Goal: Task Accomplishment & Management: Manage account settings

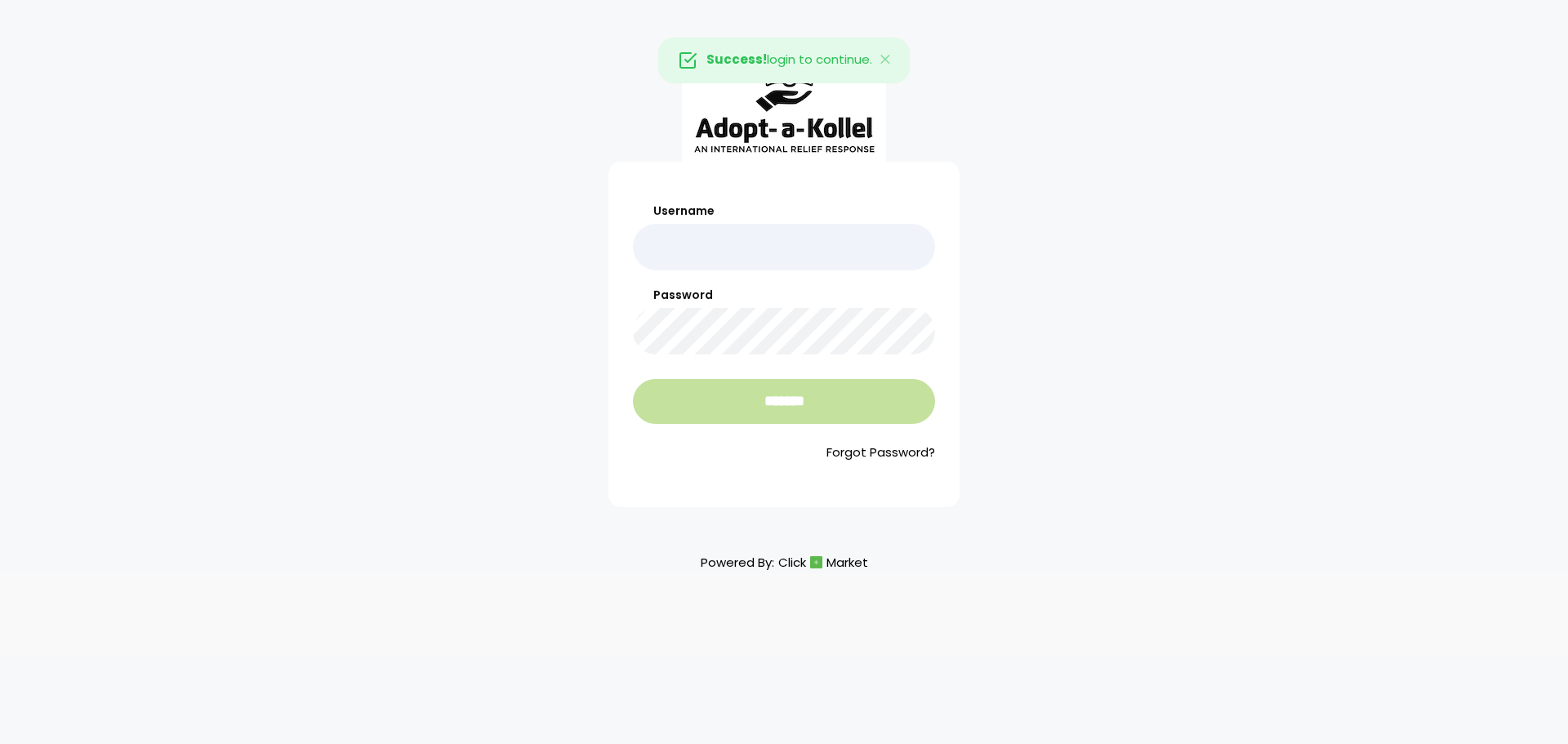
type input "**********"
click at [704, 381] on input "*******" at bounding box center [784, 401] width 302 height 45
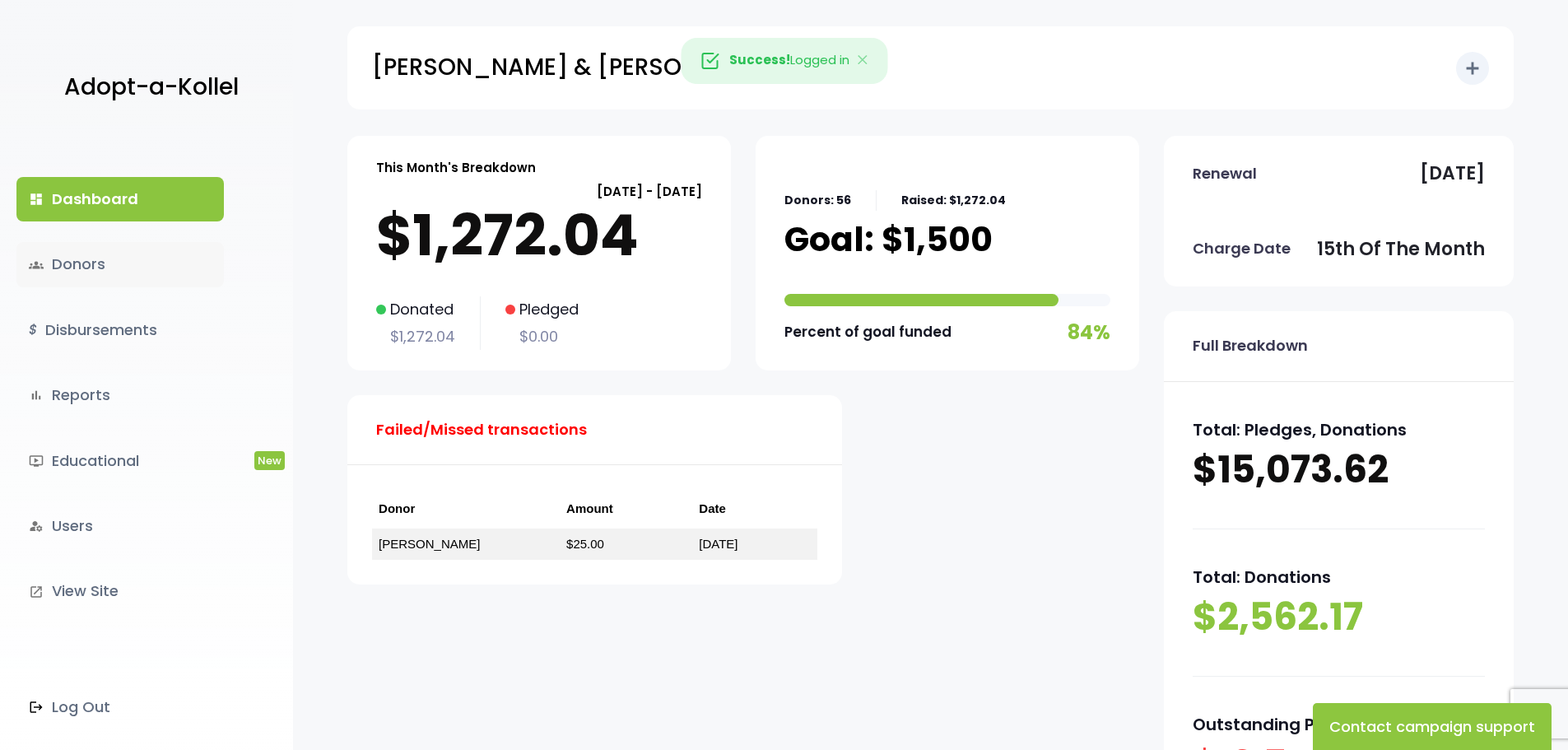
click at [75, 263] on link "groups Donors" at bounding box center [120, 264] width 207 height 45
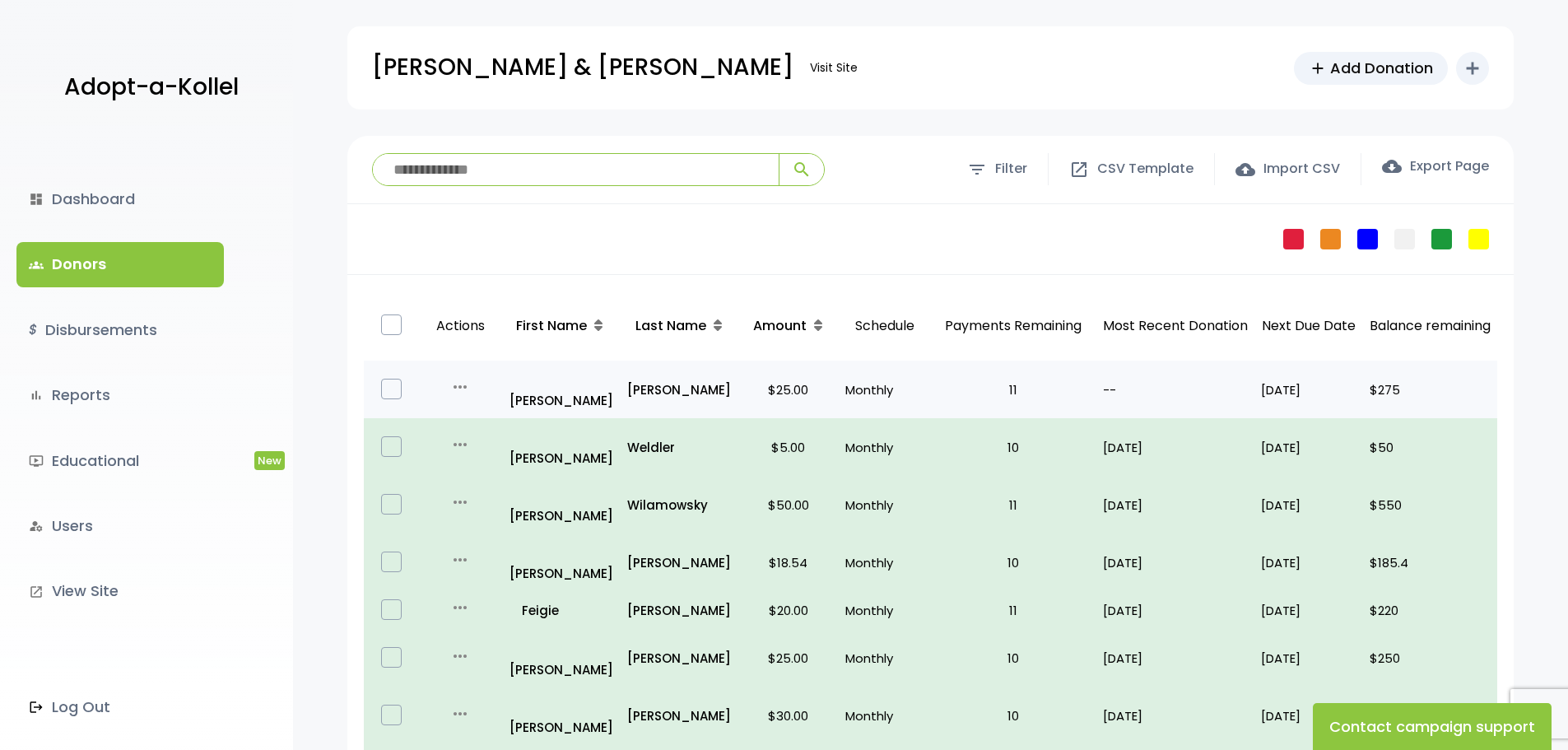
click at [399, 379] on label at bounding box center [391, 389] width 21 height 21
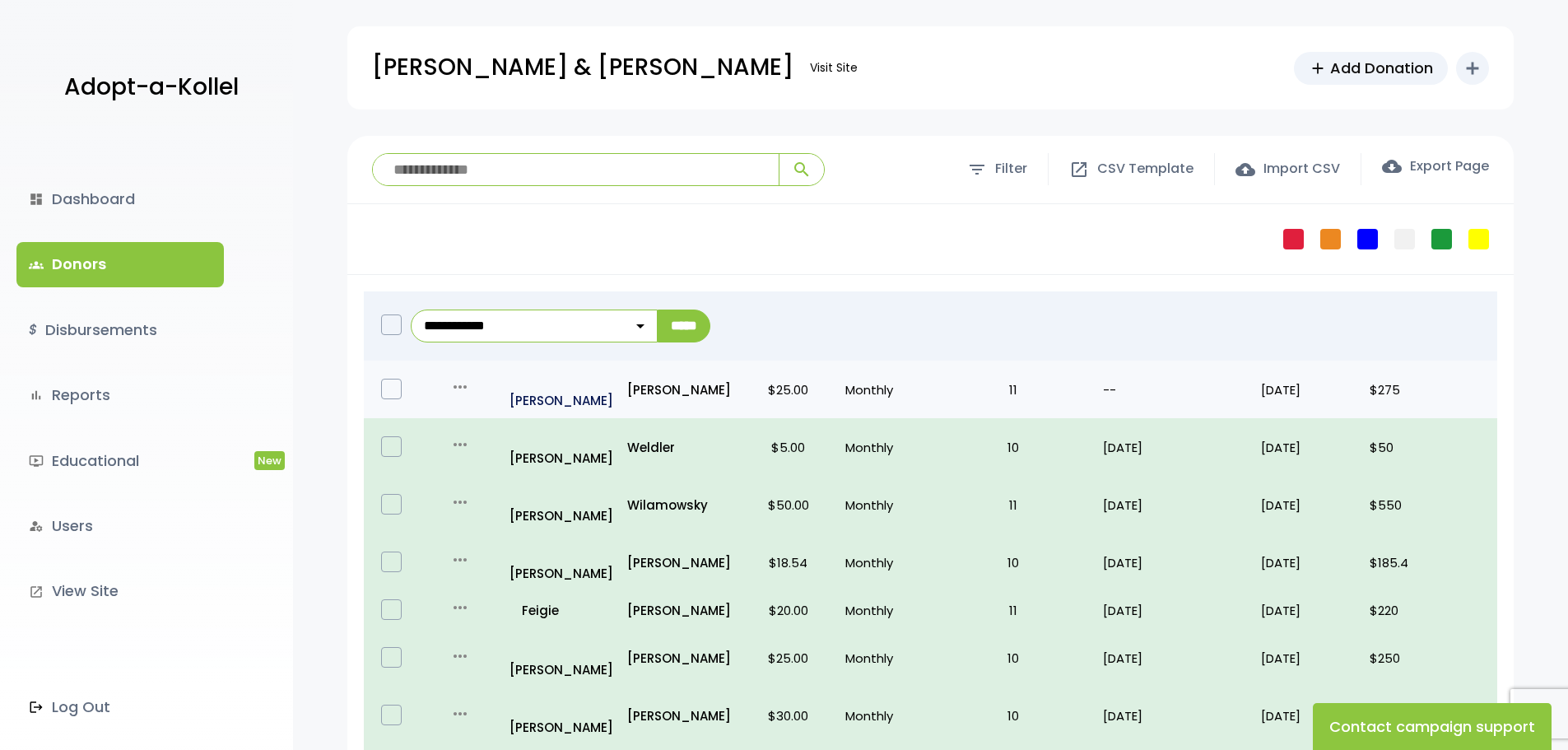
click at [531, 379] on p "all_inclusive Eli" at bounding box center [562, 389] width 104 height 45
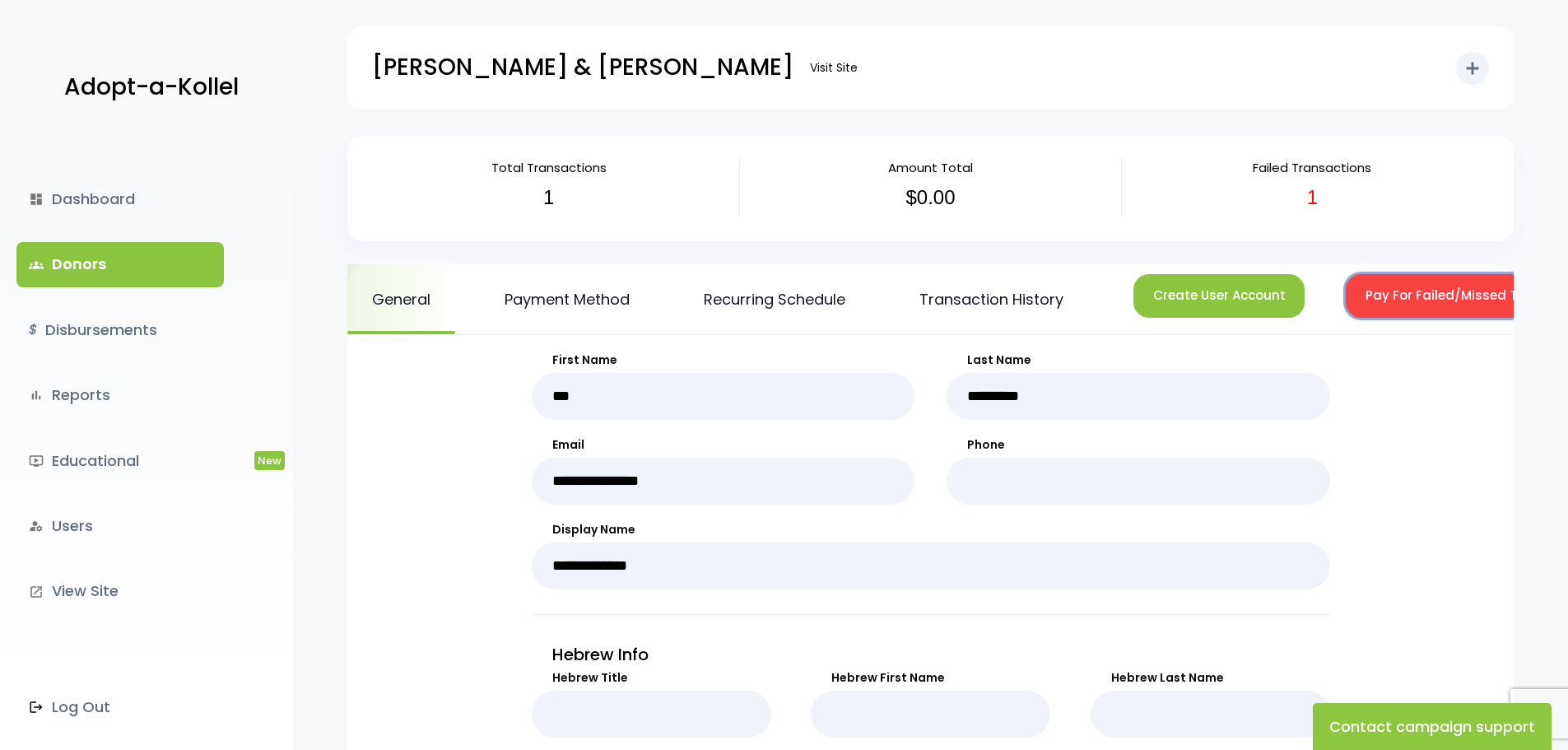
click at [1399, 294] on button "Pay For Failed/Missed Transactions" at bounding box center [1479, 296] width 269 height 44
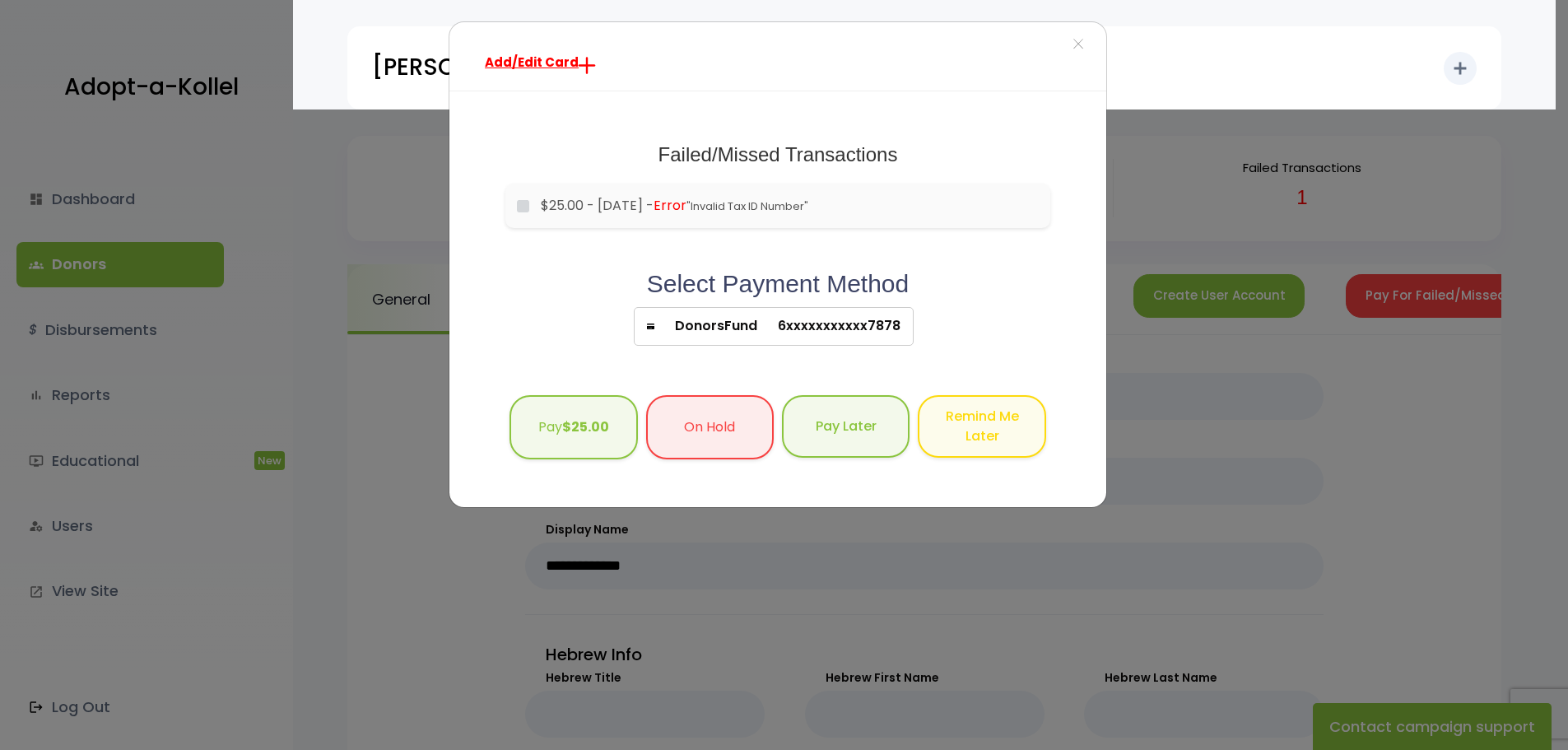
click at [755, 330] on span "DonorsFund" at bounding box center [705, 326] width 103 height 20
click at [547, 64] on span "Add/Edit Card" at bounding box center [532, 62] width 94 height 18
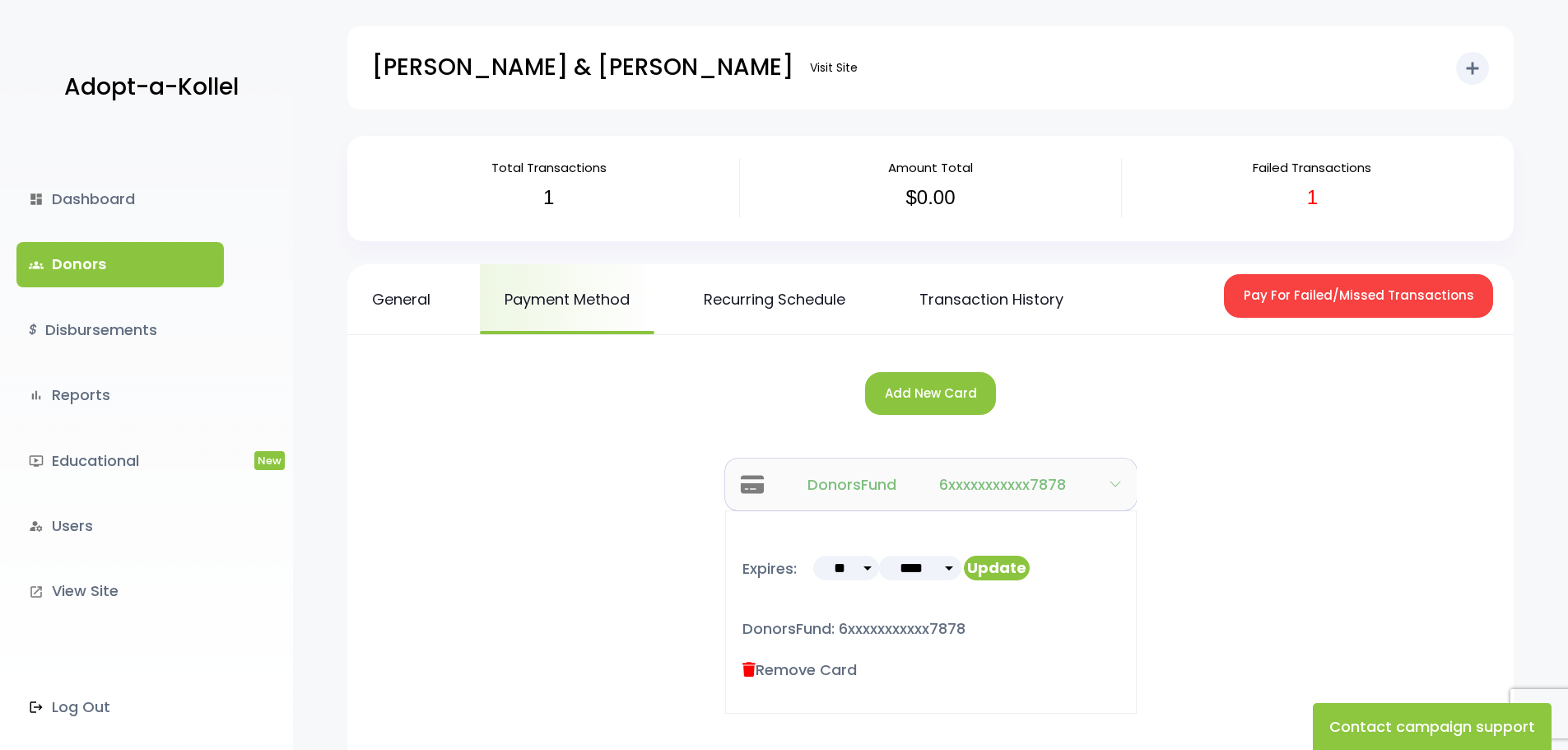
click at [1119, 484] on icon "button" at bounding box center [1115, 484] width 13 height 13
click at [1114, 484] on icon "button" at bounding box center [1115, 484] width 13 height 13
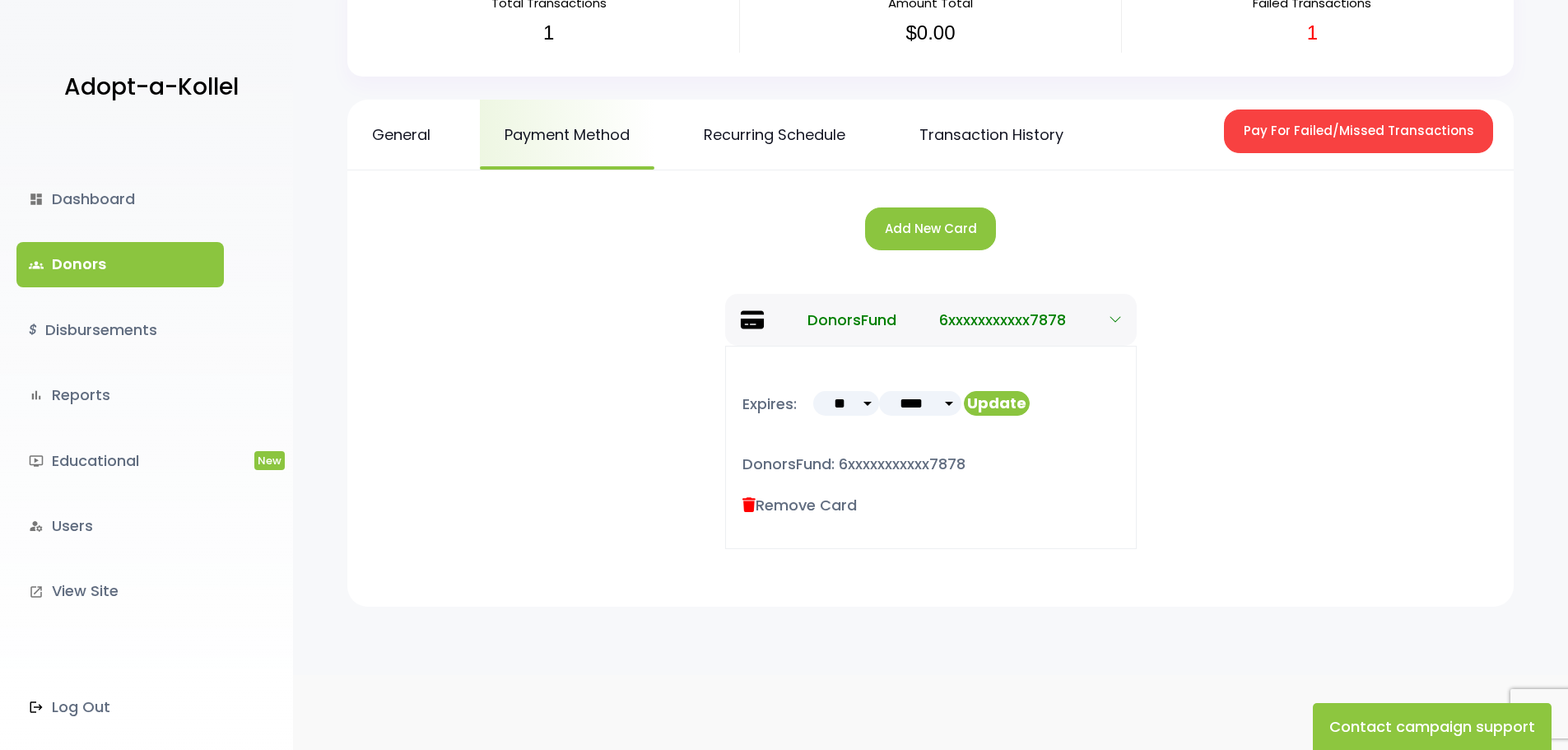
click at [801, 461] on p "DonorsFund: 6xxxxxxxxxxx7878" at bounding box center [931, 464] width 377 height 26
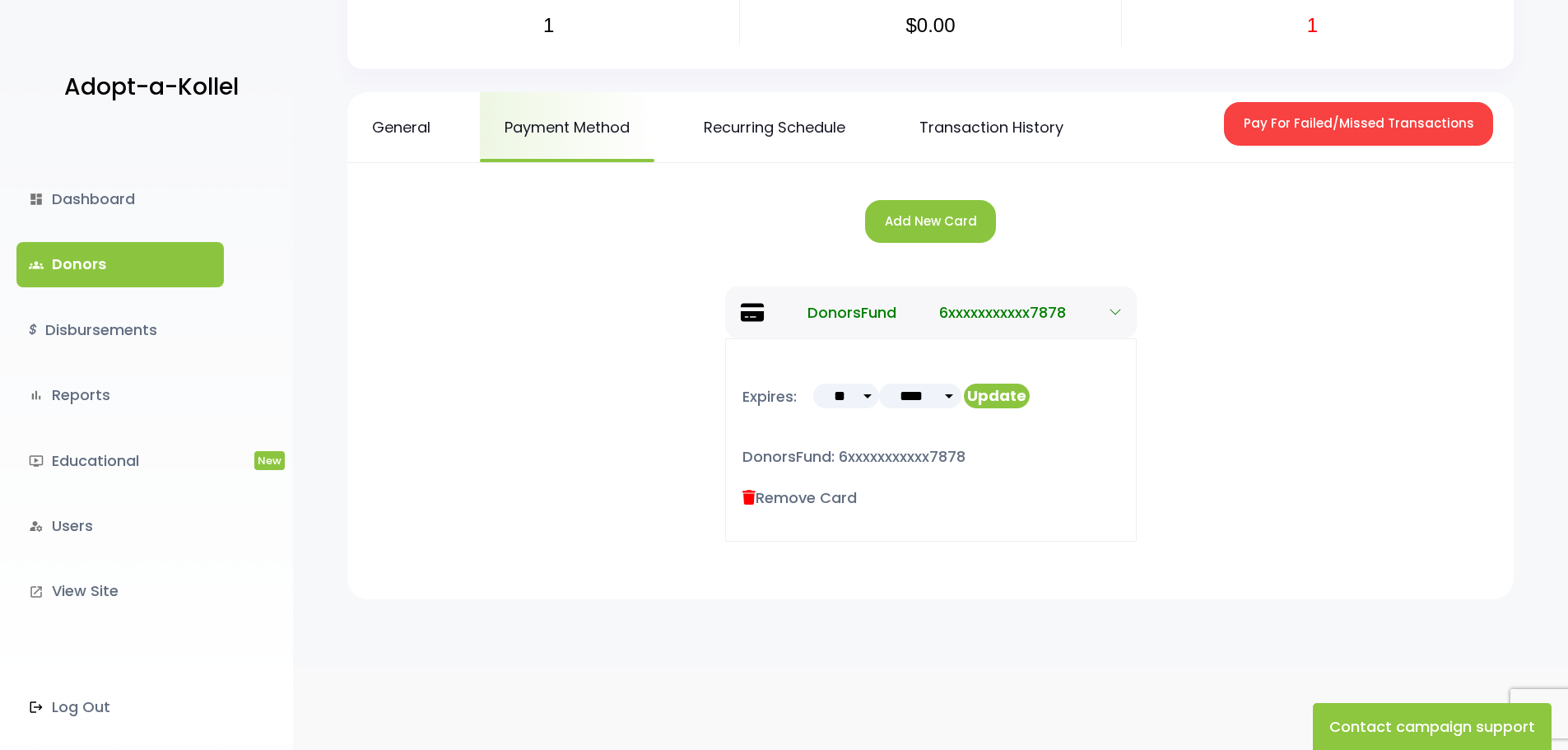
scroll to position [7, 0]
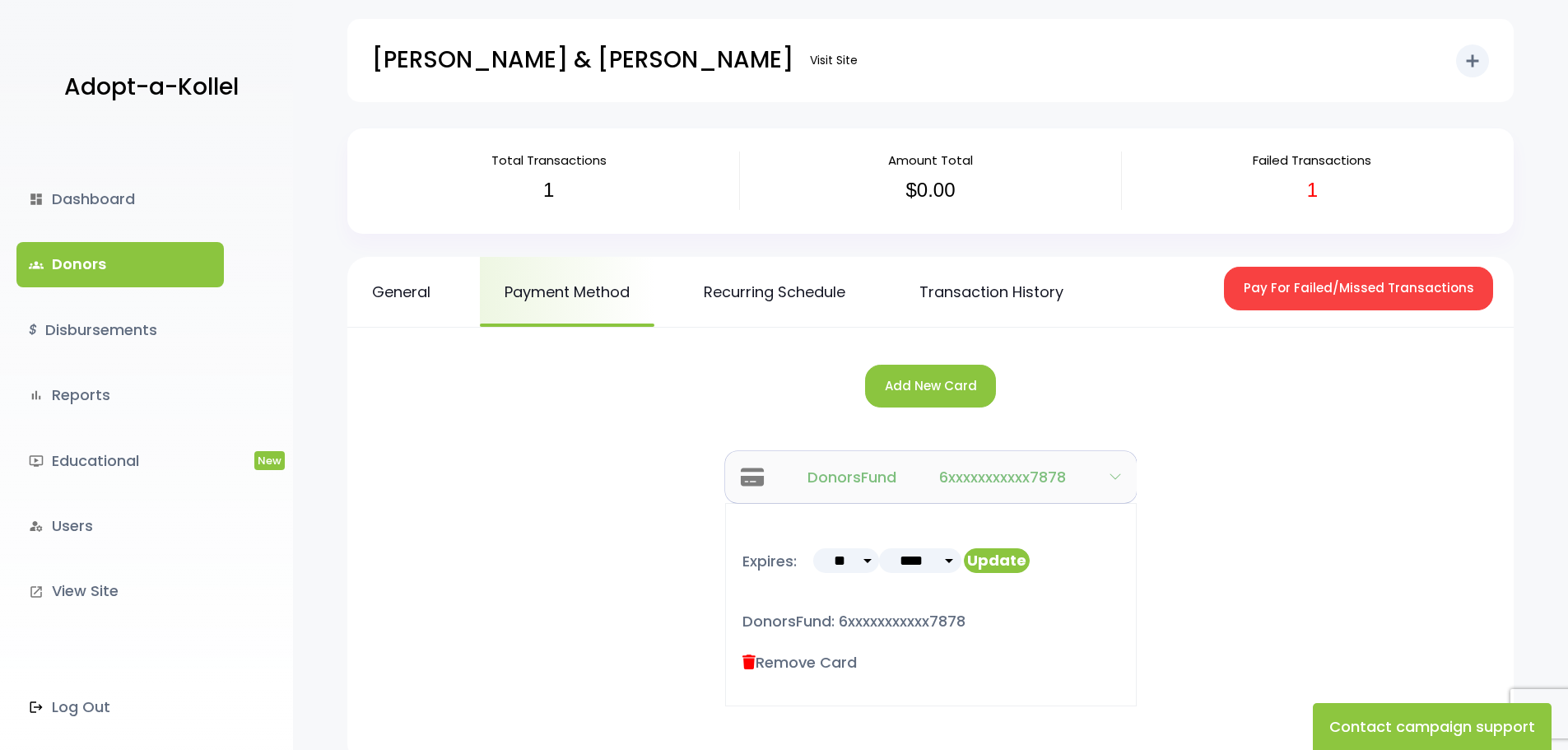
click at [1116, 473] on icon "button" at bounding box center [1115, 477] width 13 height 13
click at [1114, 473] on icon "button" at bounding box center [1115, 477] width 13 height 13
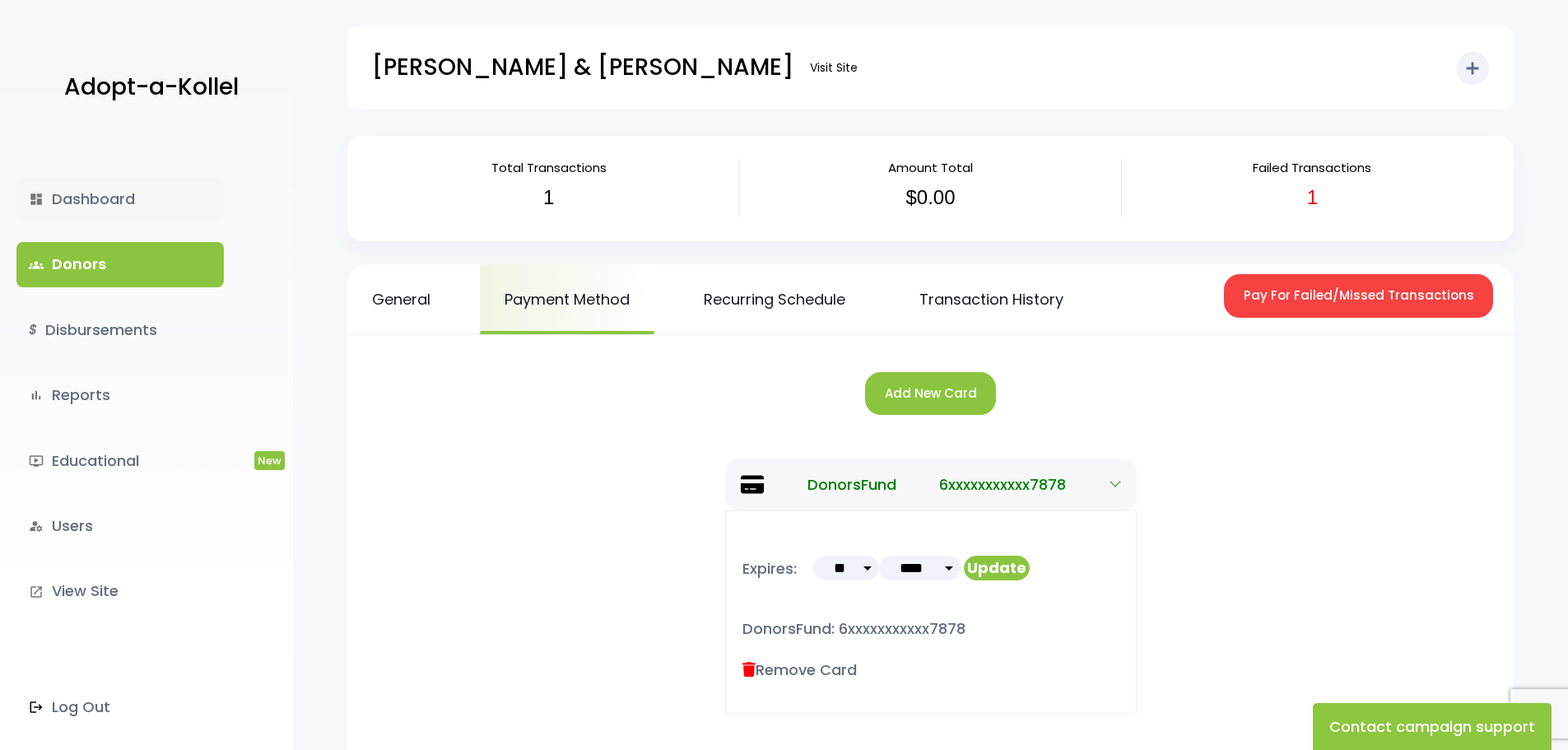
click at [85, 199] on link "dashboard Dashboard" at bounding box center [120, 200] width 207 height 45
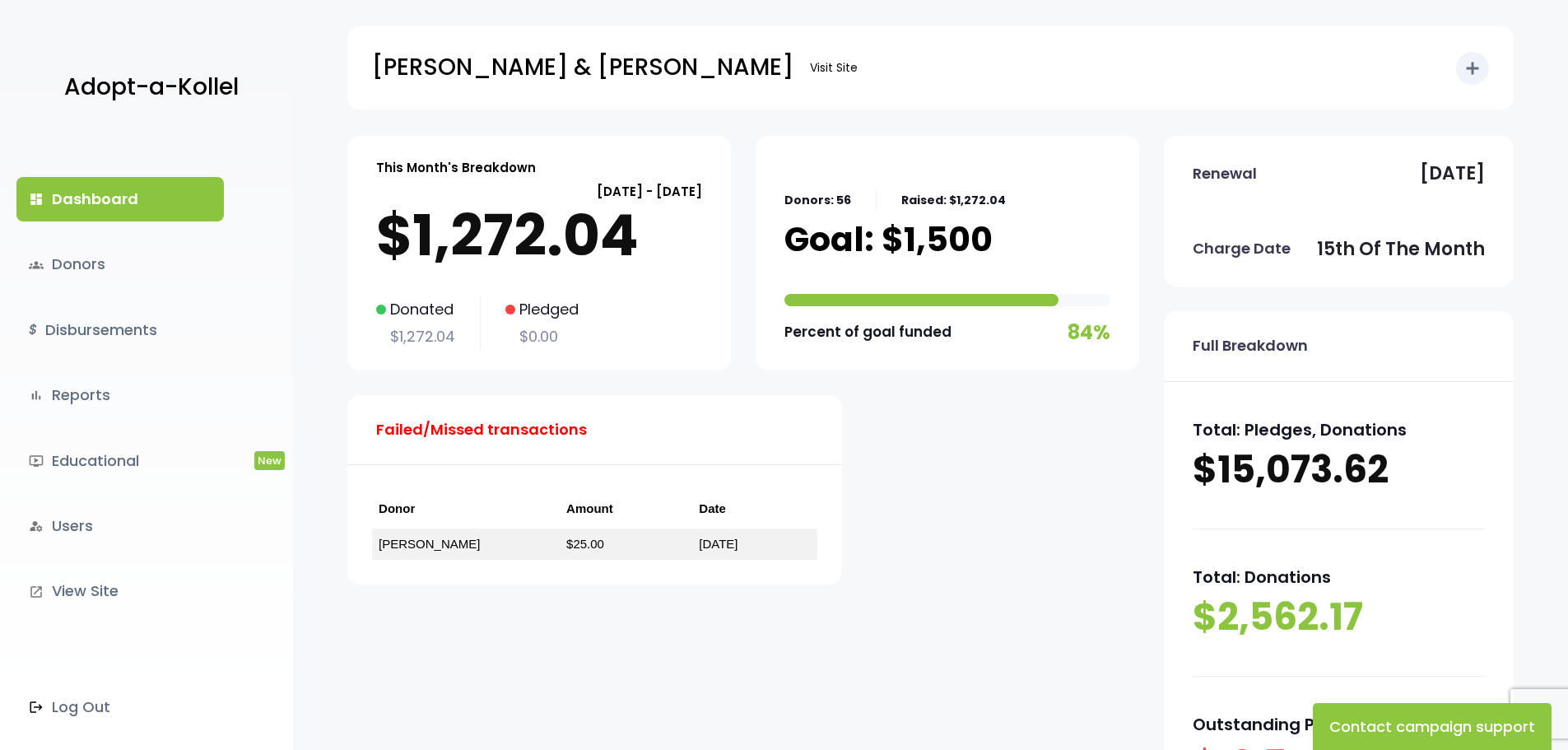
scroll to position [234, 0]
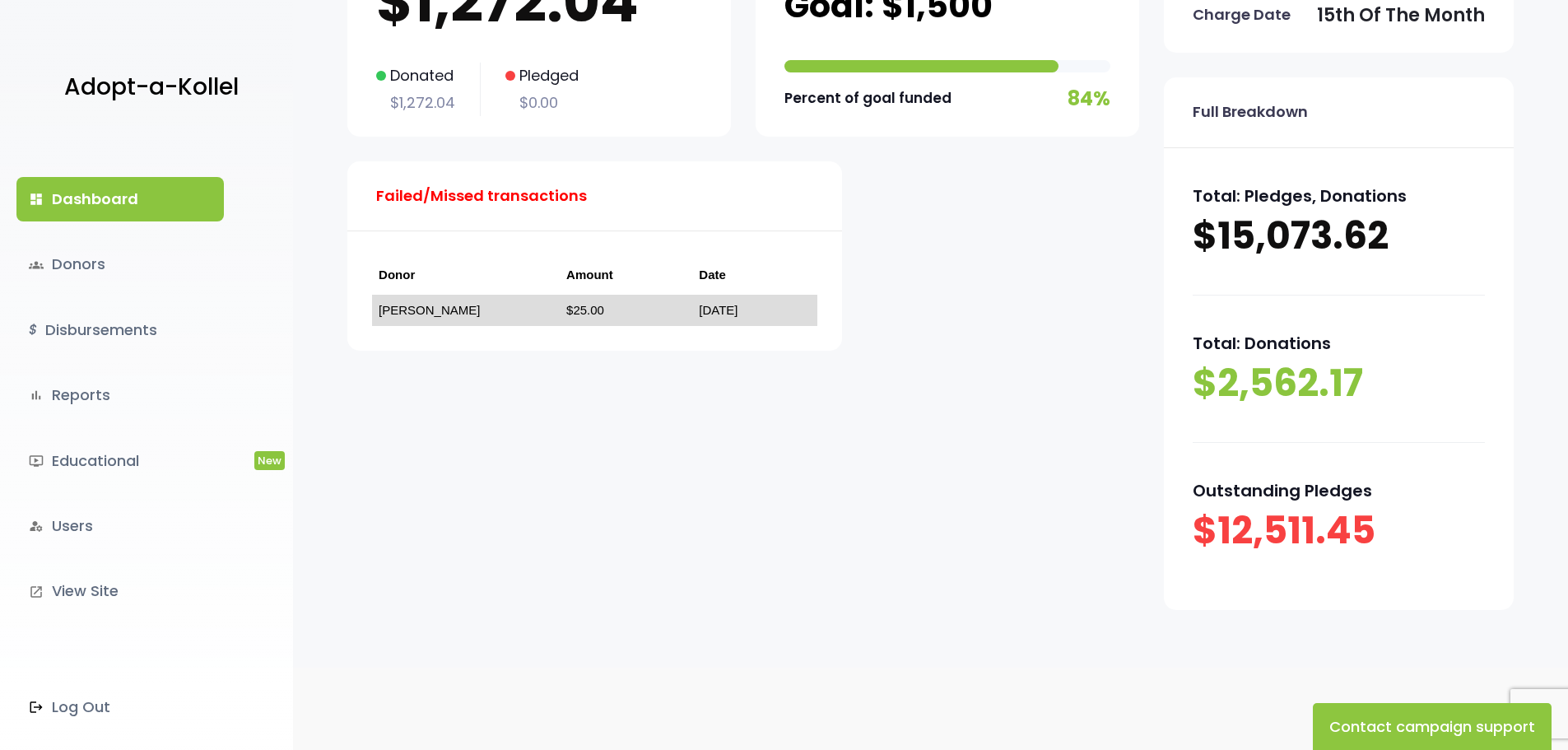
click at [494, 314] on td "[PERSON_NAME]" at bounding box center [465, 311] width 187 height 32
click at [410, 313] on link "[PERSON_NAME]" at bounding box center [429, 310] width 102 height 14
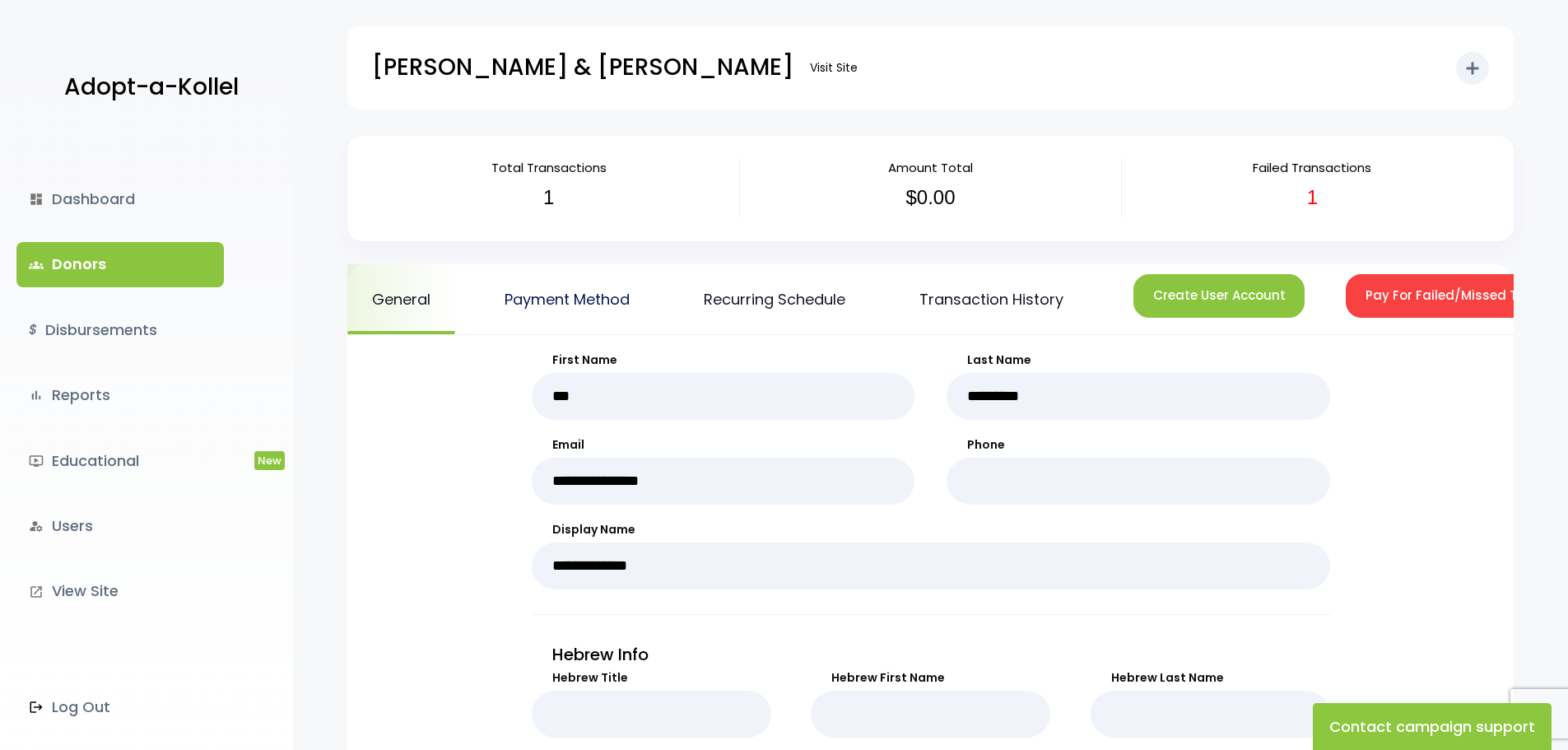
click at [565, 305] on link "Payment Method" at bounding box center [566, 299] width 174 height 70
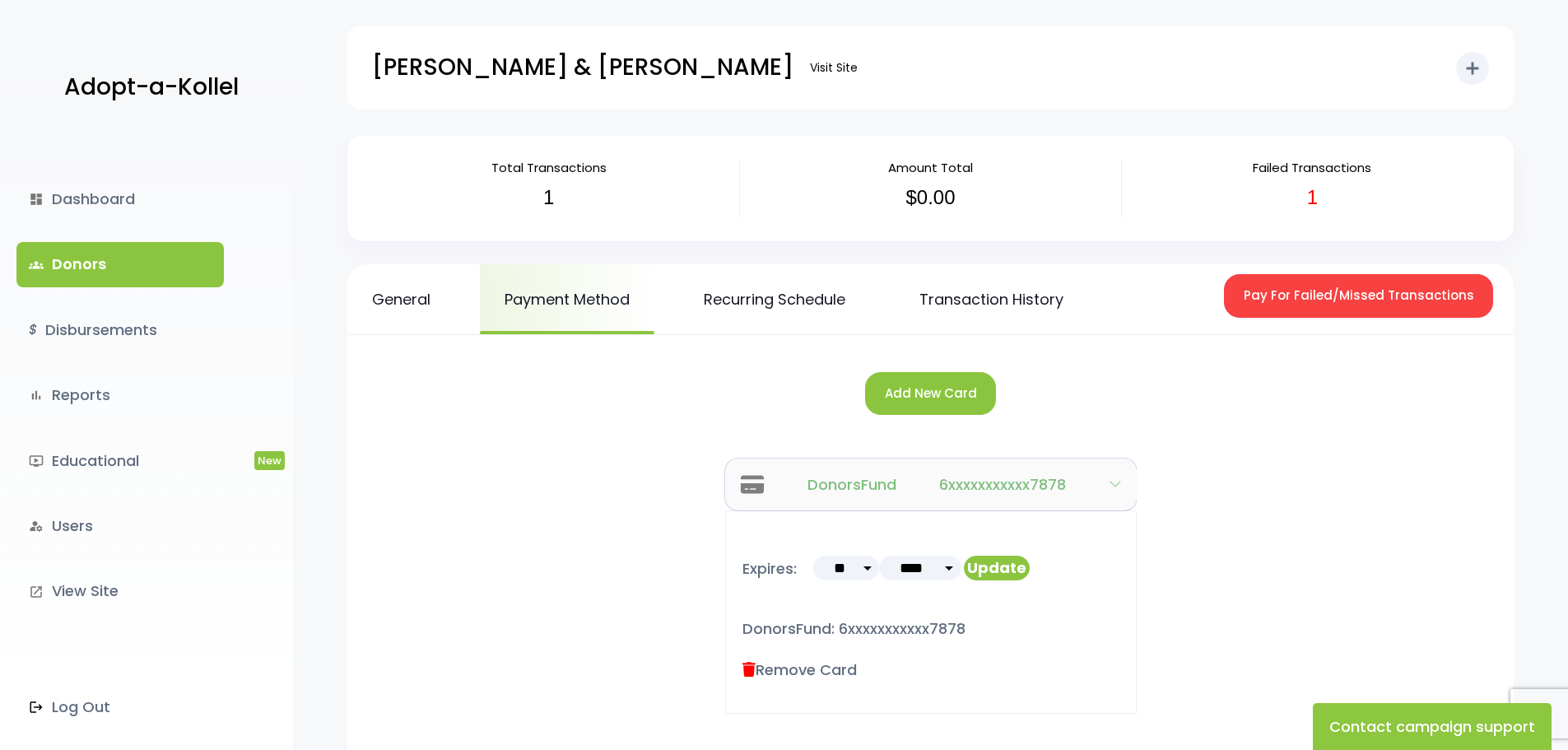
click at [1116, 485] on icon "button" at bounding box center [1115, 484] width 13 height 13
click at [995, 570] on button "Update" at bounding box center [996, 567] width 66 height 24
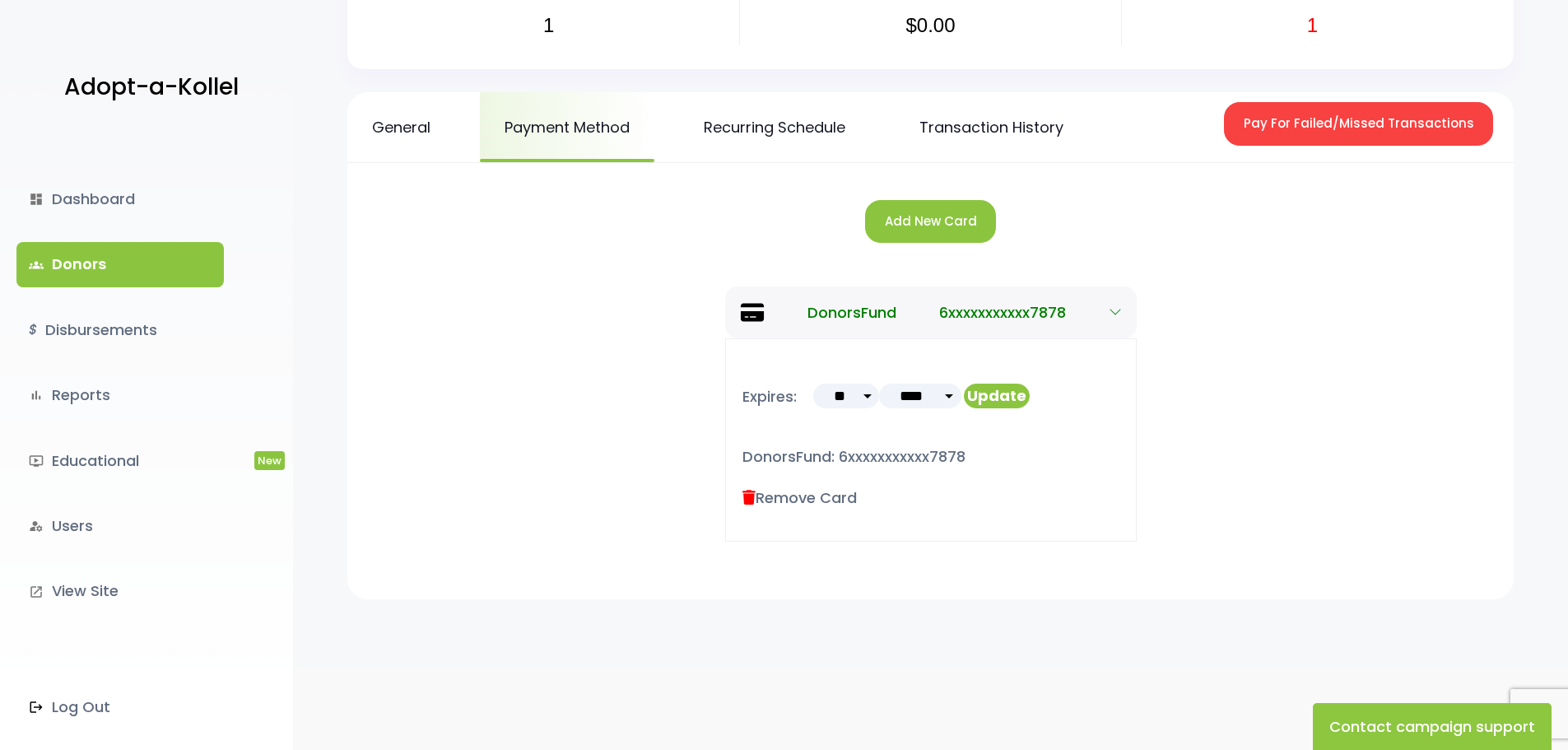
click at [841, 460] on p "DonorsFund: 6xxxxxxxxxxx7878" at bounding box center [931, 456] width 377 height 26
click at [1113, 312] on icon "button" at bounding box center [1114, 312] width 10 height 6
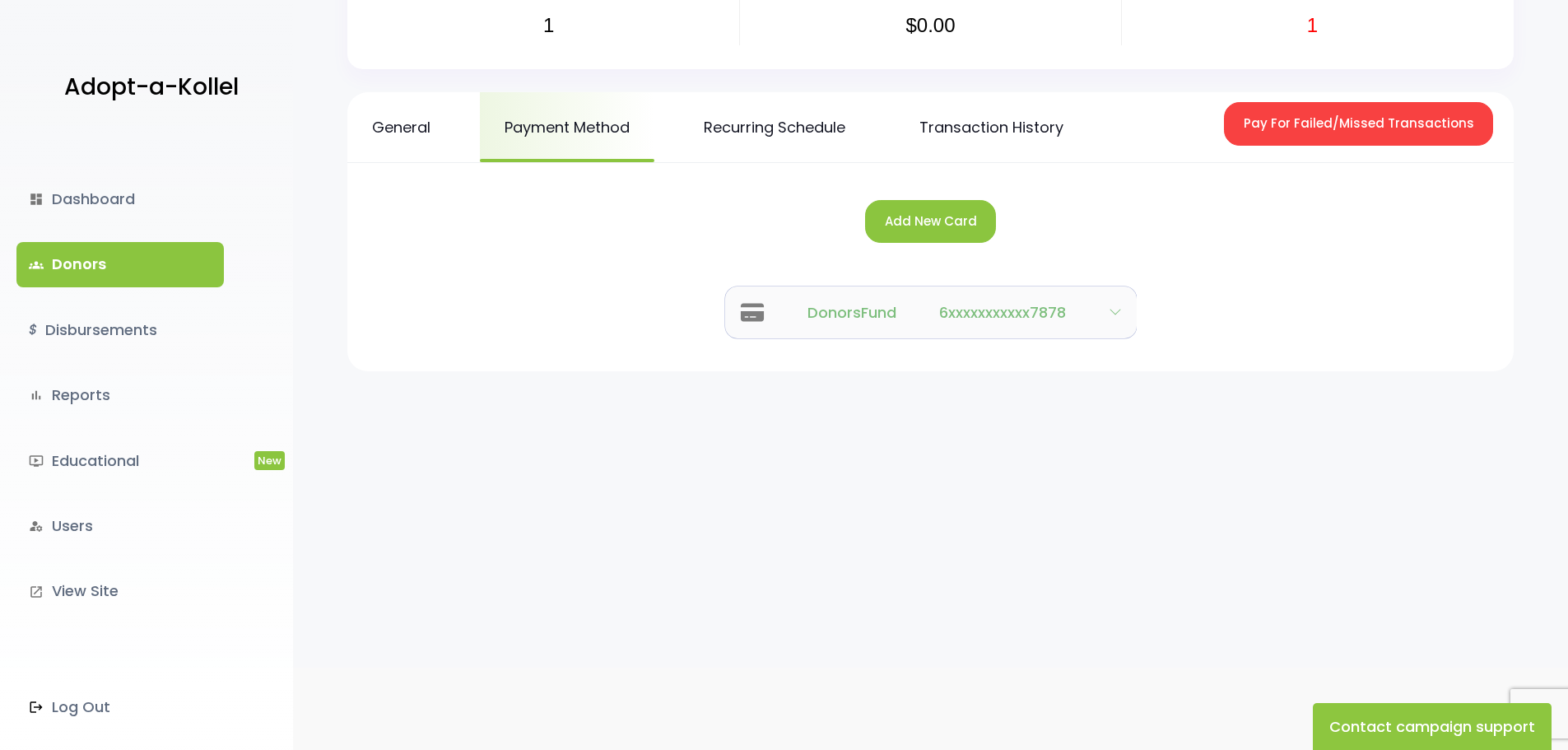
click at [1113, 312] on icon "button" at bounding box center [1114, 312] width 10 height 6
click at [771, 314] on button "DonorsFund 6xxxxxxxxxxx7878" at bounding box center [930, 312] width 411 height 52
click at [751, 315] on icon "button" at bounding box center [751, 312] width 23 height 18
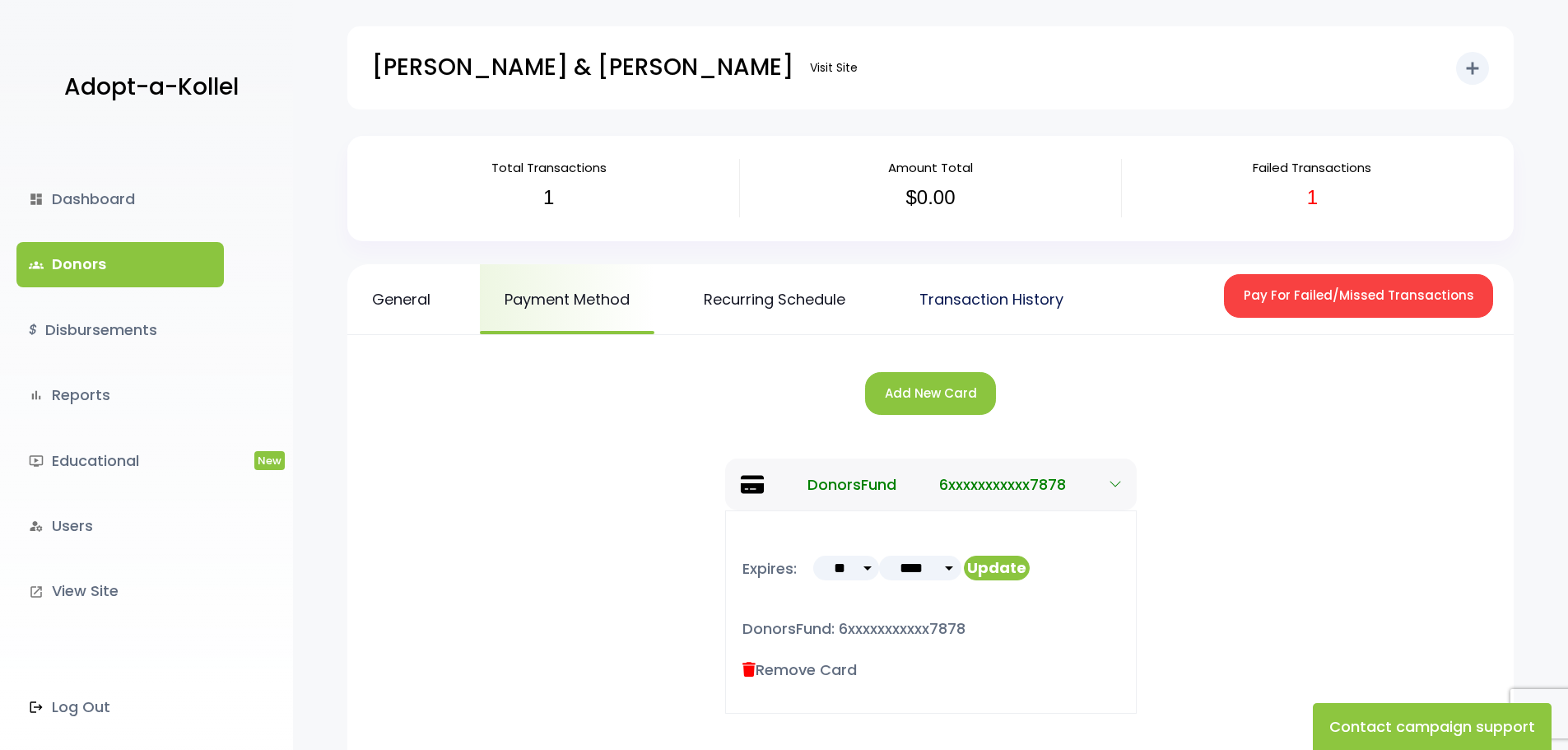
click at [1016, 295] on link "Transaction History" at bounding box center [991, 299] width 193 height 70
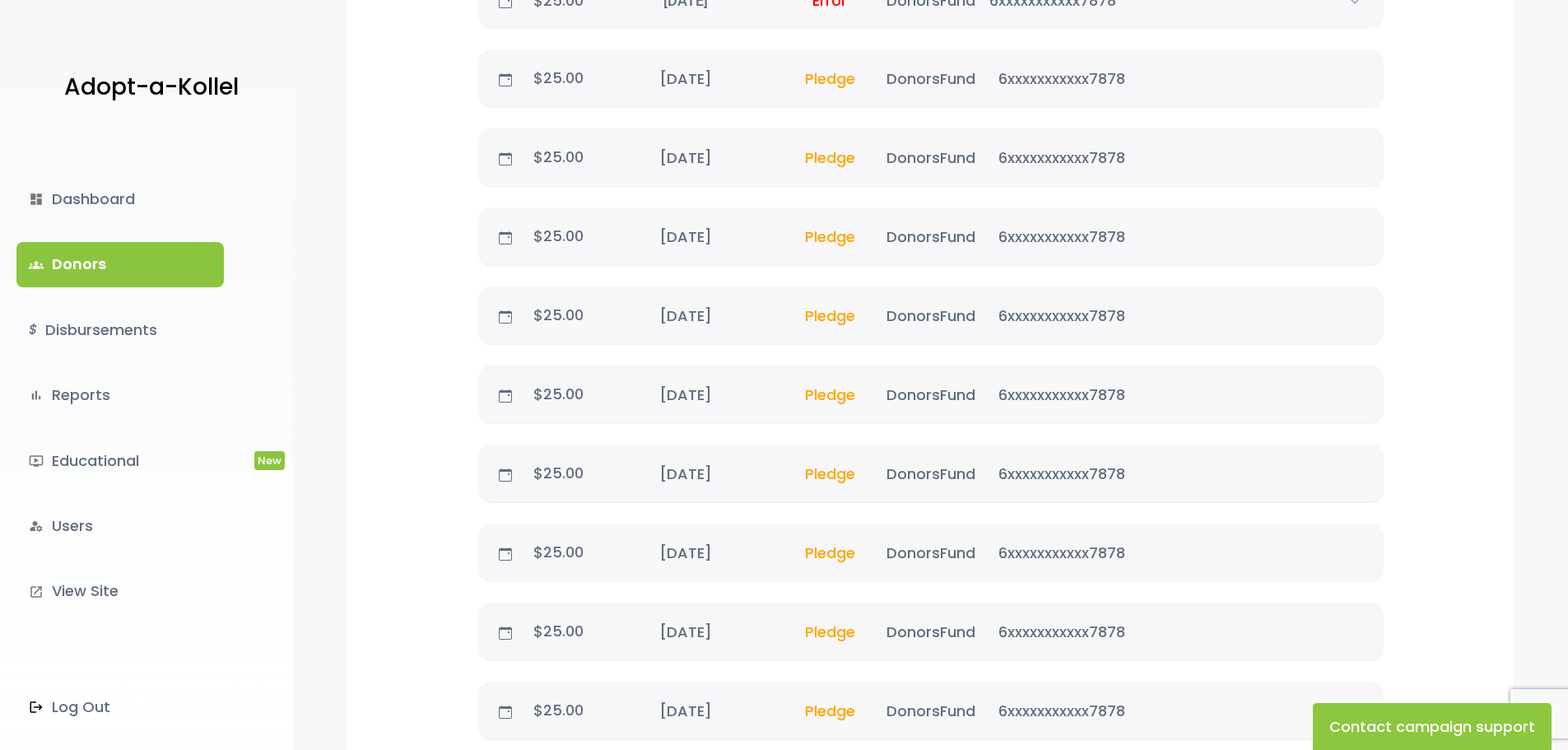
scroll to position [164, 0]
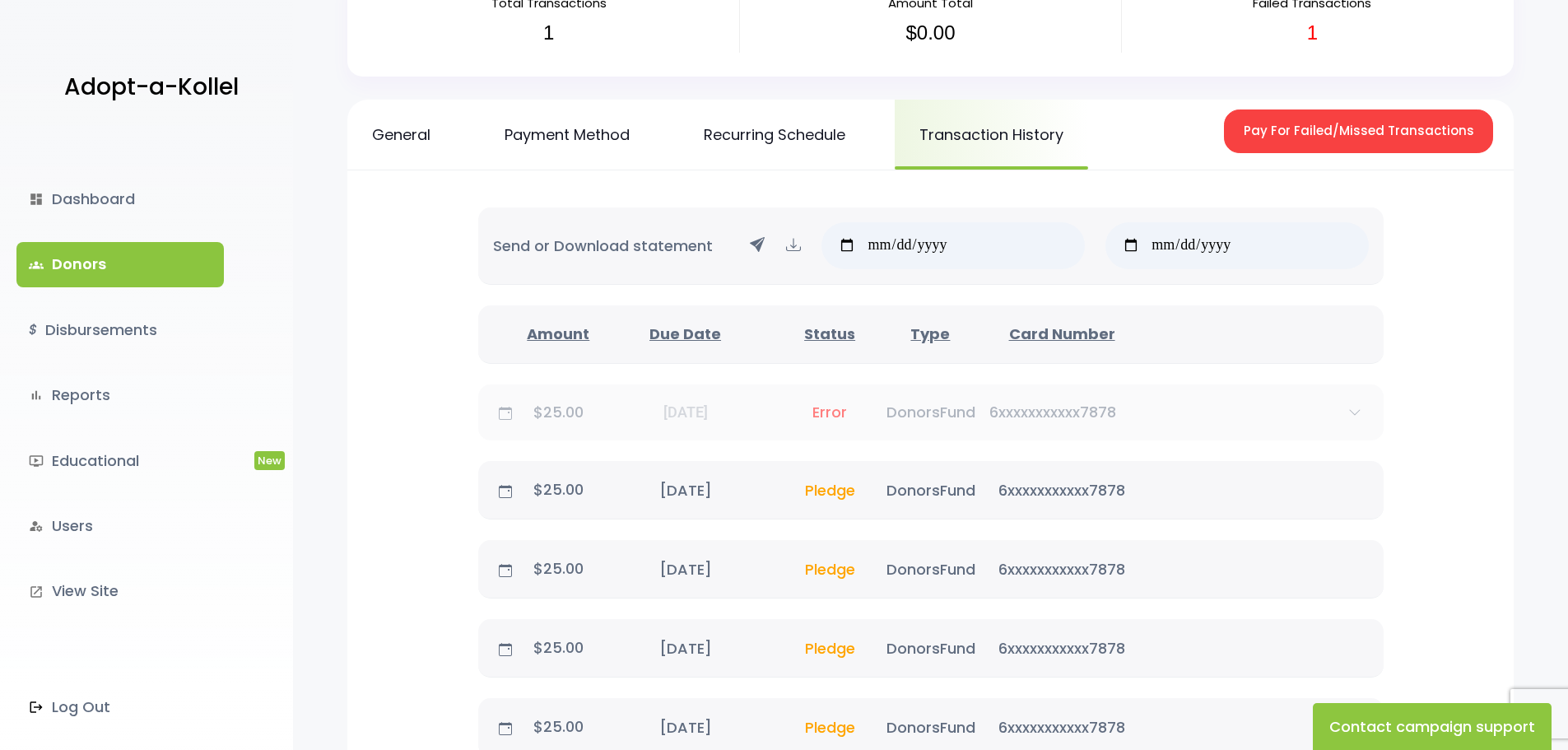
click at [830, 414] on span "Error" at bounding box center [829, 411] width 61 height 21
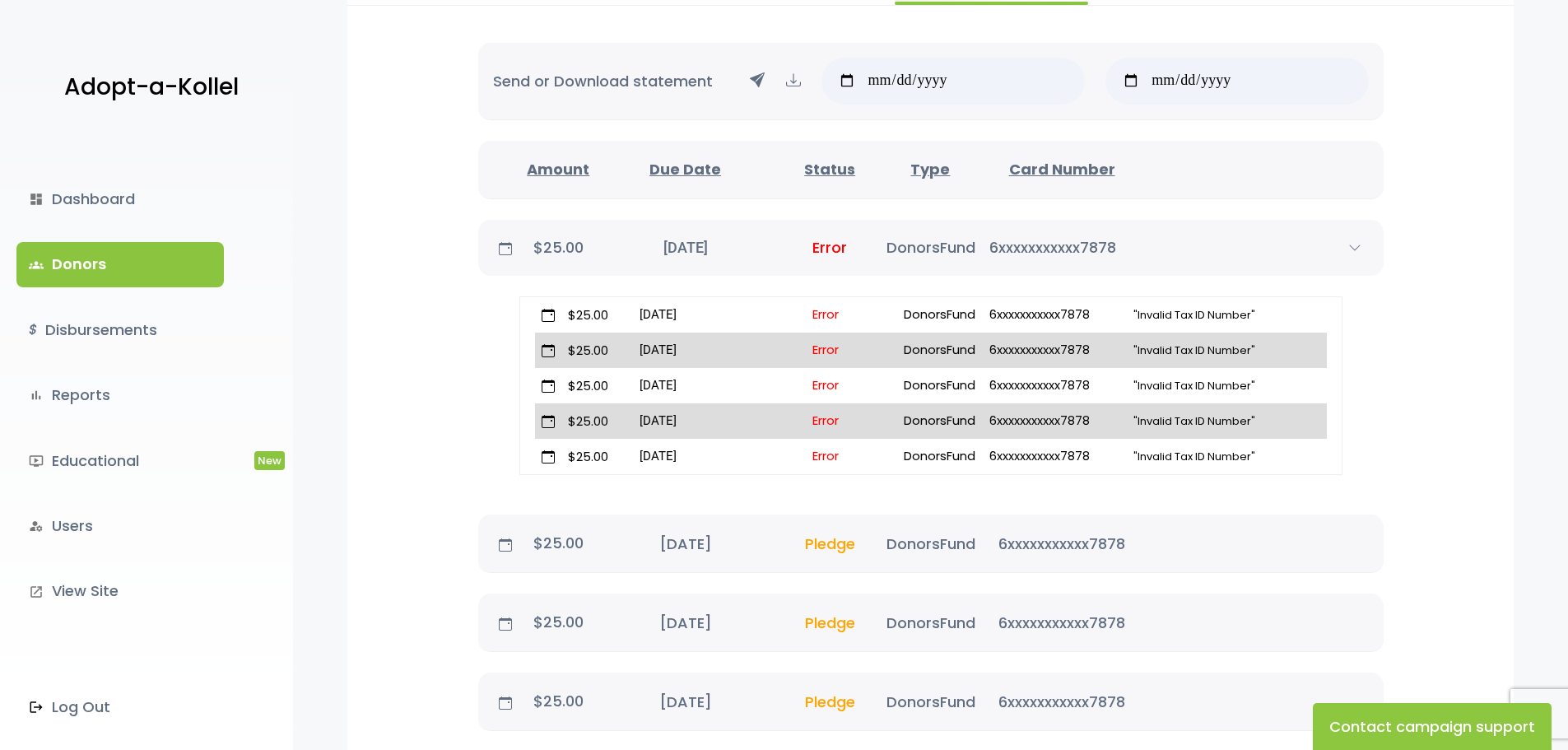
scroll to position [0, 0]
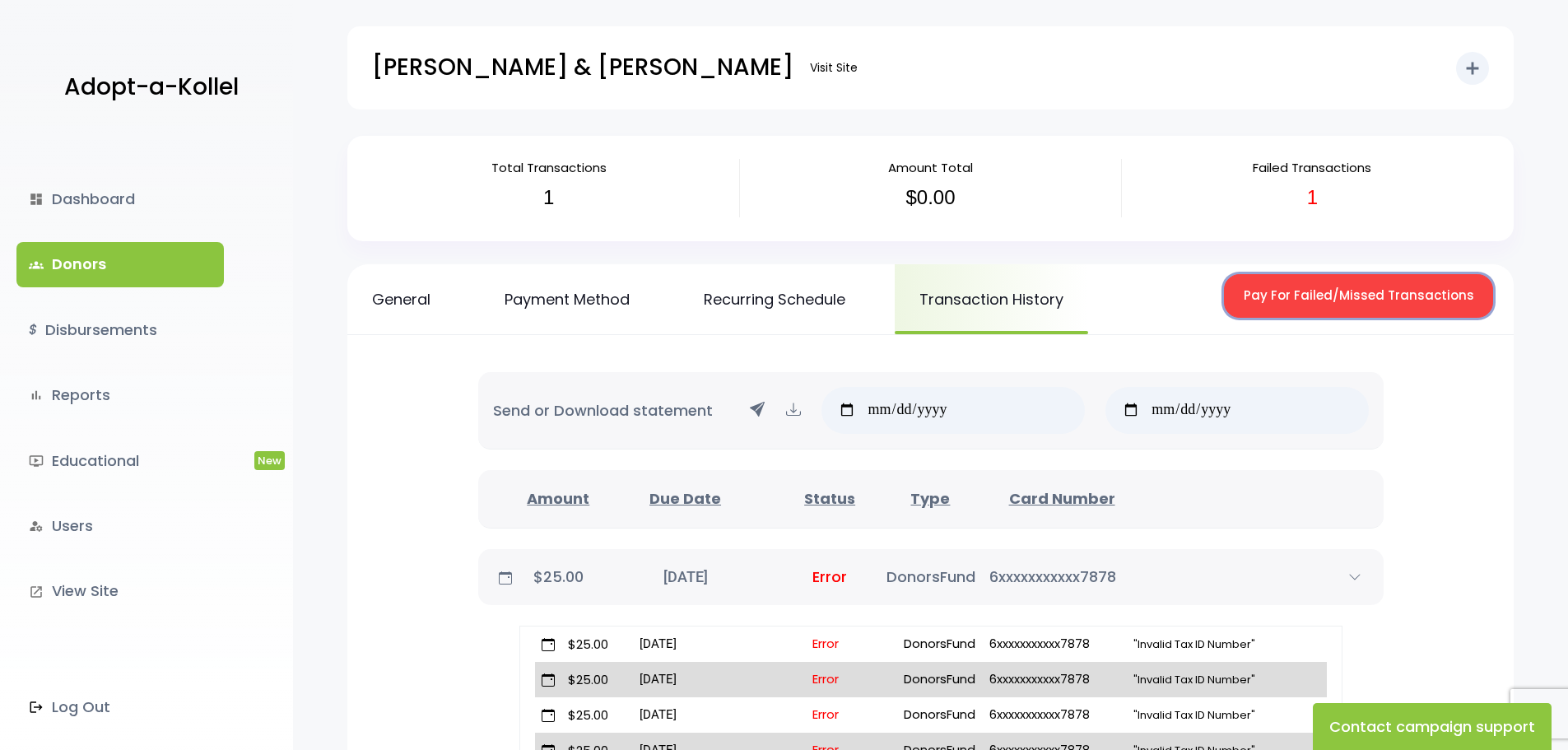
click at [1330, 285] on button "Pay For Failed/Missed Transactions" at bounding box center [1358, 296] width 269 height 44
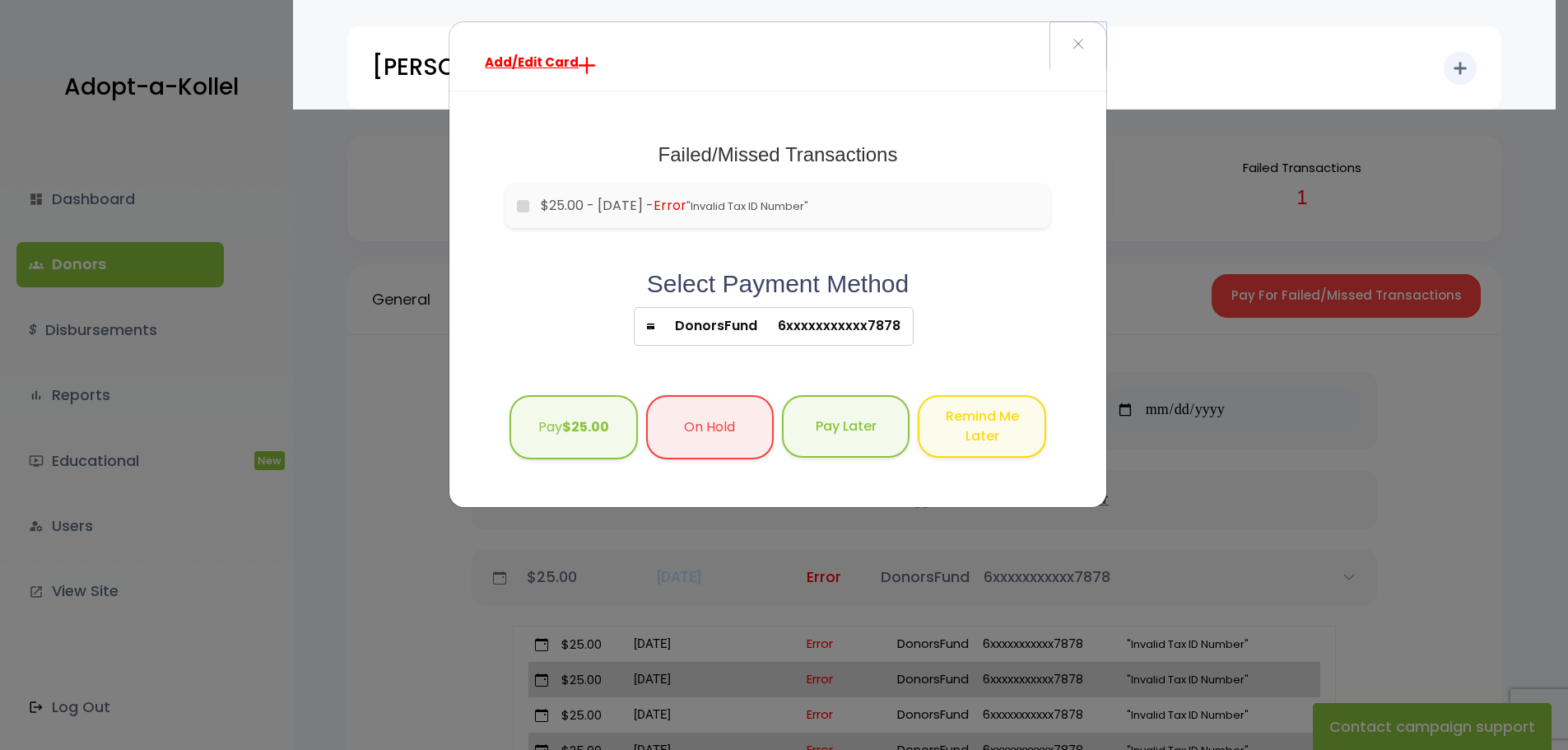
click at [1078, 44] on span "×" at bounding box center [1077, 45] width 11 height 35
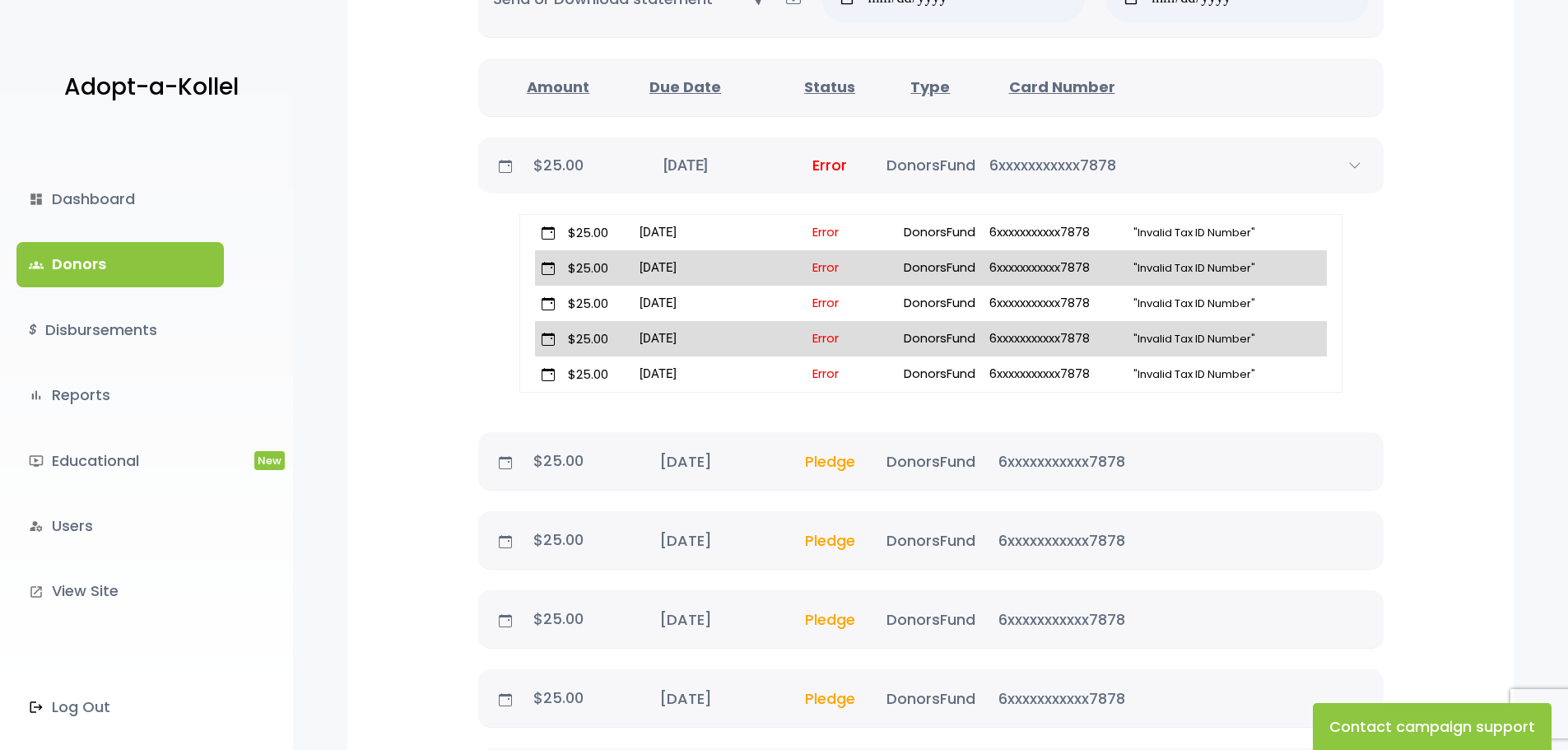
scroll to position [823, 0]
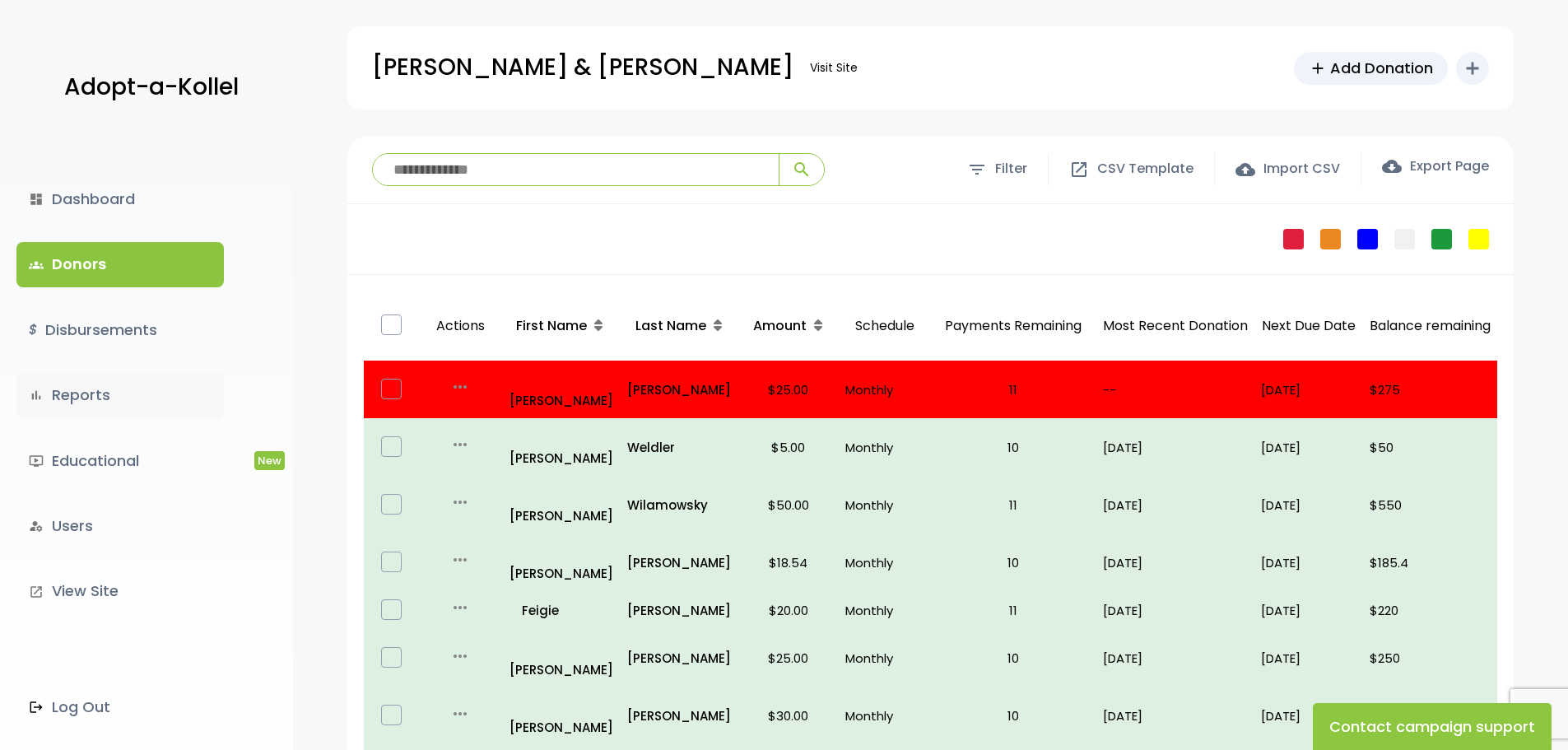
click at [85, 399] on link "bar_chart Reports" at bounding box center [120, 396] width 207 height 45
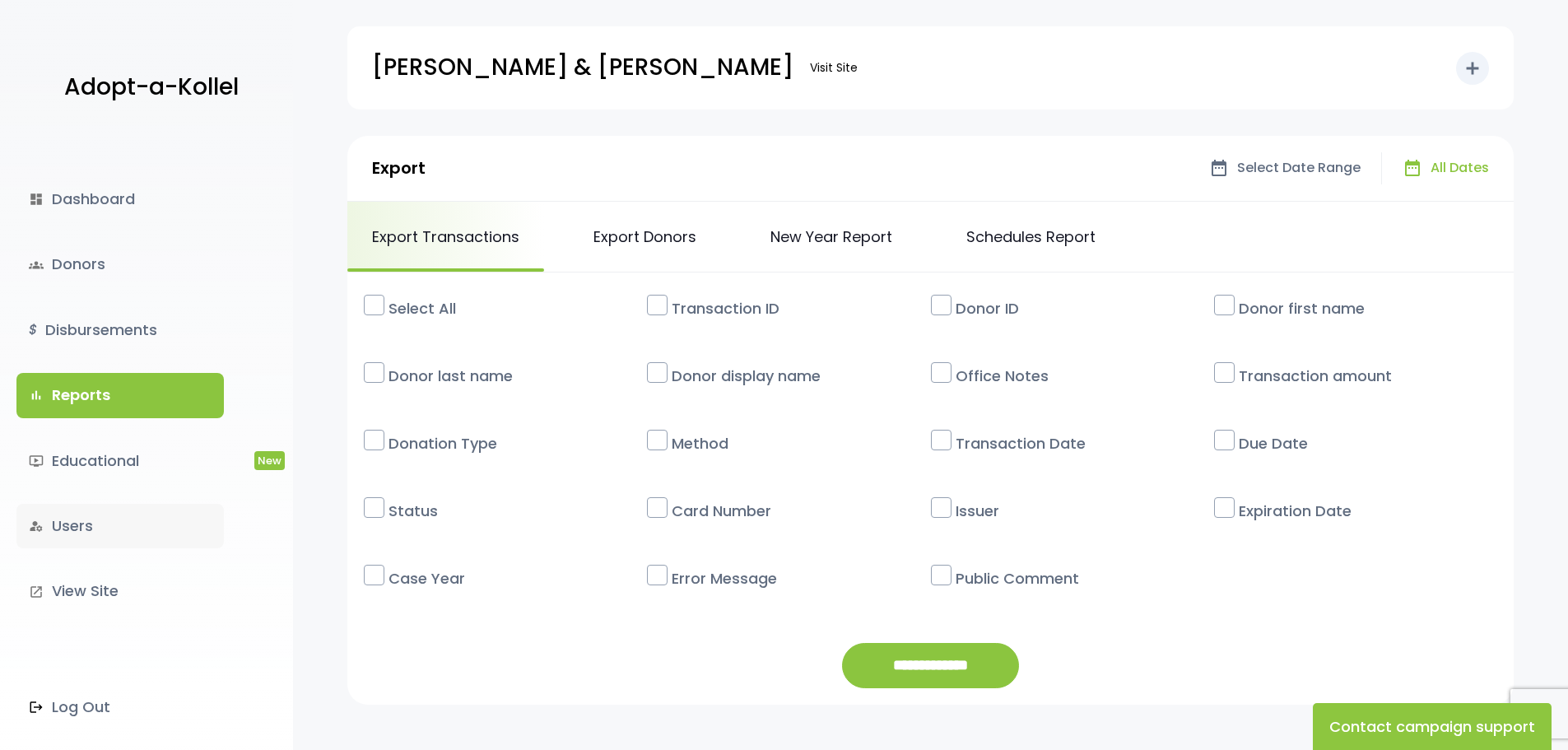
click at [67, 527] on link "manage_accounts Users" at bounding box center [120, 526] width 207 height 45
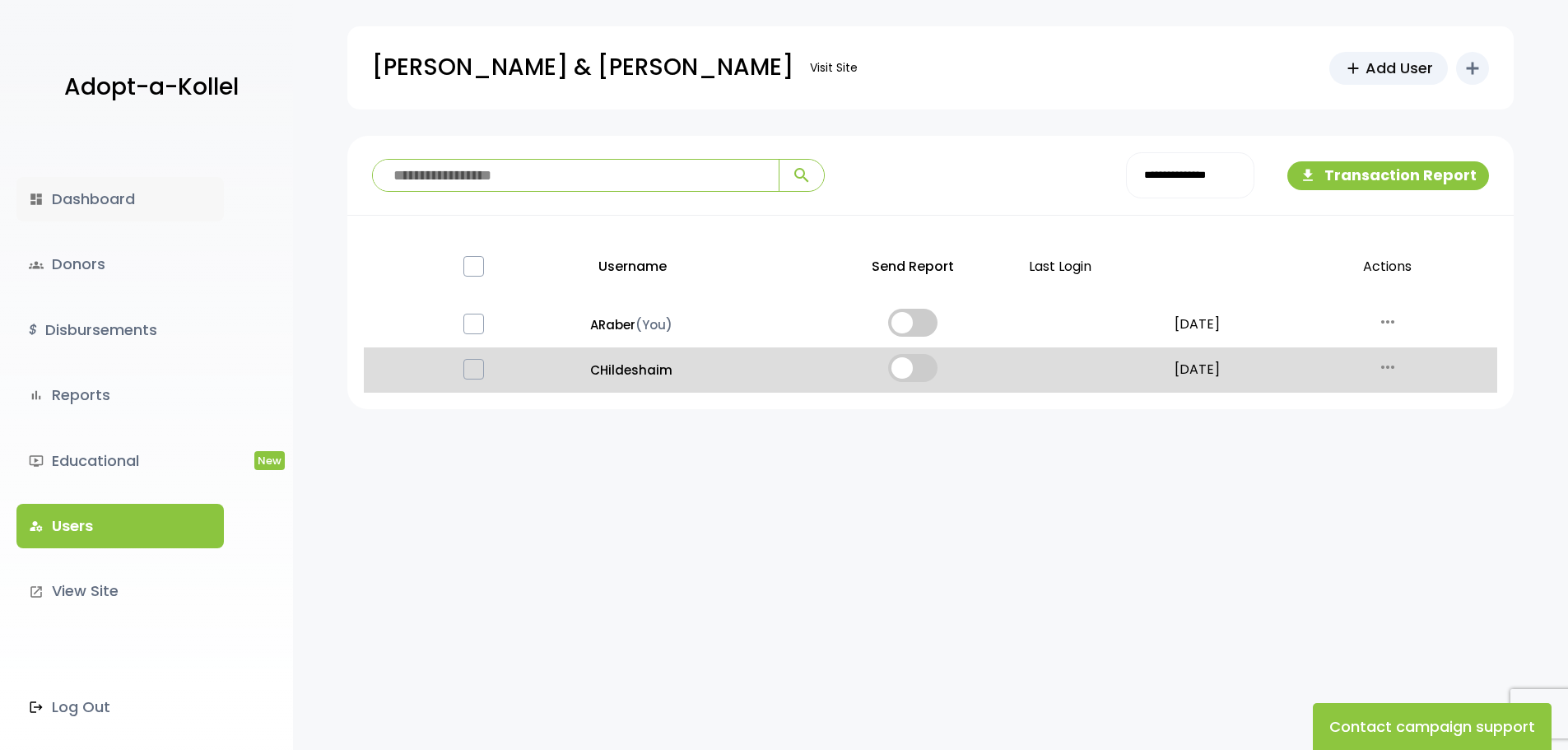
click at [105, 198] on link "dashboard Dashboard" at bounding box center [120, 200] width 207 height 45
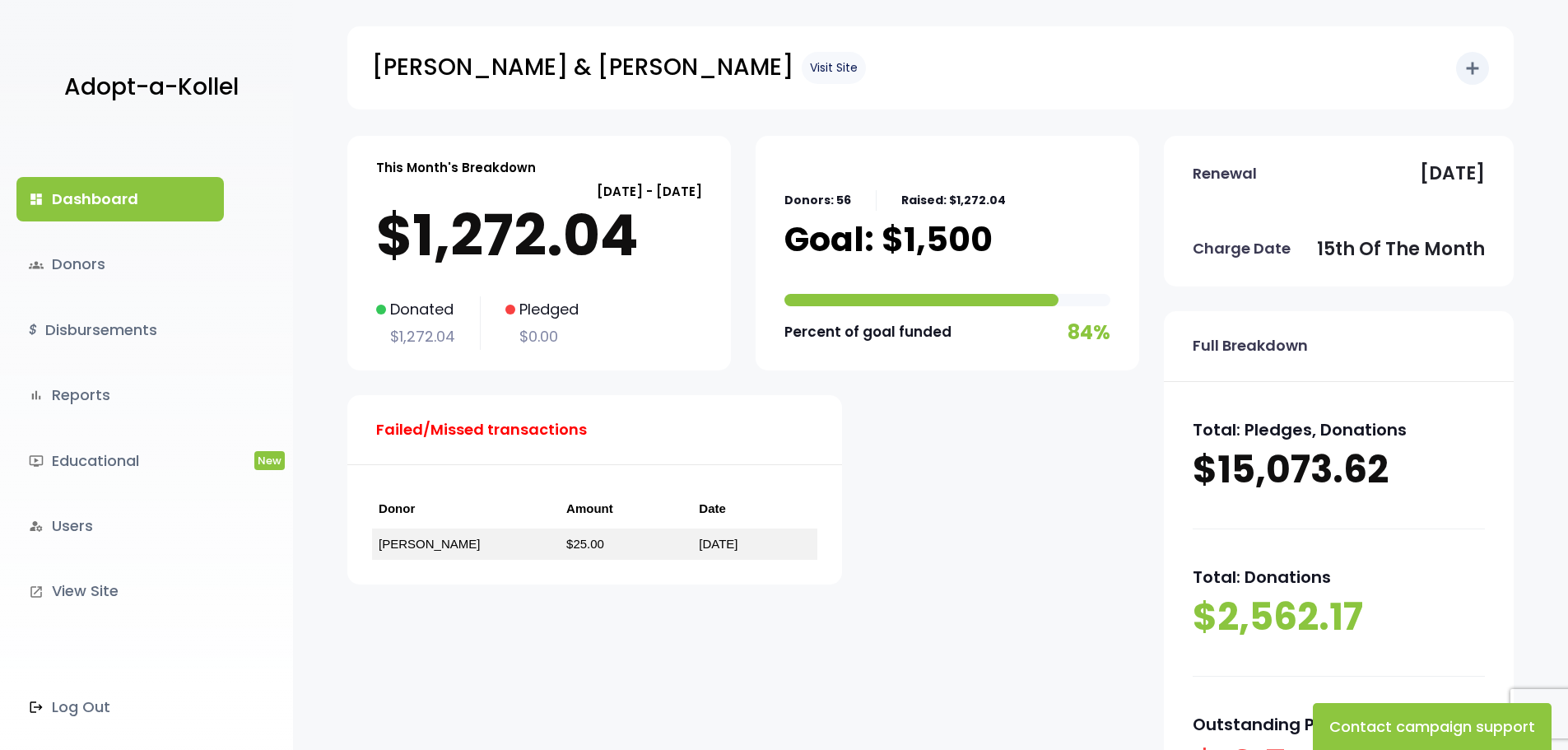
click at [801, 66] on link "Visit Site" at bounding box center [833, 68] width 64 height 32
click at [67, 398] on link "bar_chart Reports" at bounding box center [120, 396] width 207 height 45
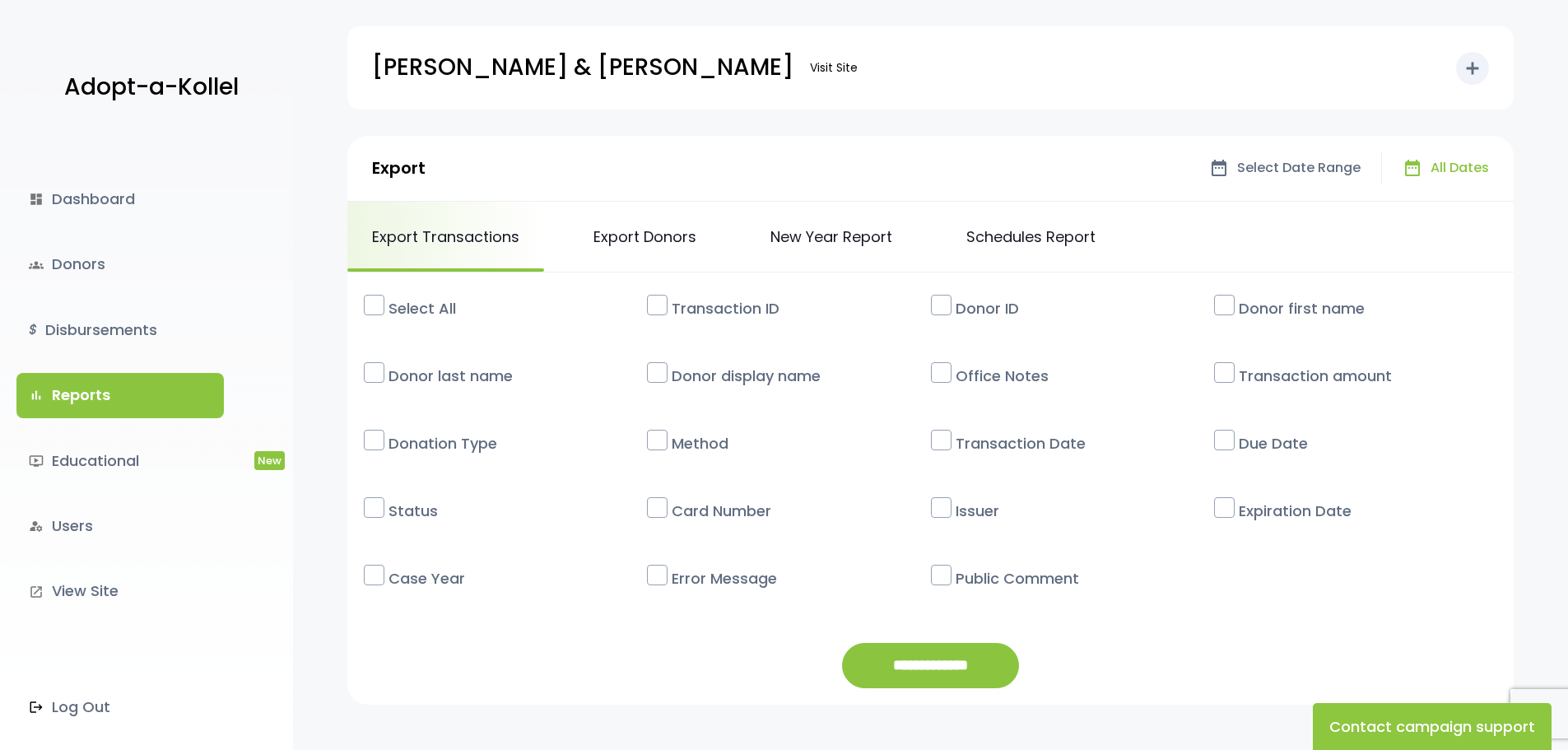
click at [942, 576] on label at bounding box center [941, 575] width 21 height 21
click at [949, 577] on label at bounding box center [941, 575] width 21 height 21
click at [801, 67] on link "Visit Site" at bounding box center [833, 68] width 64 height 32
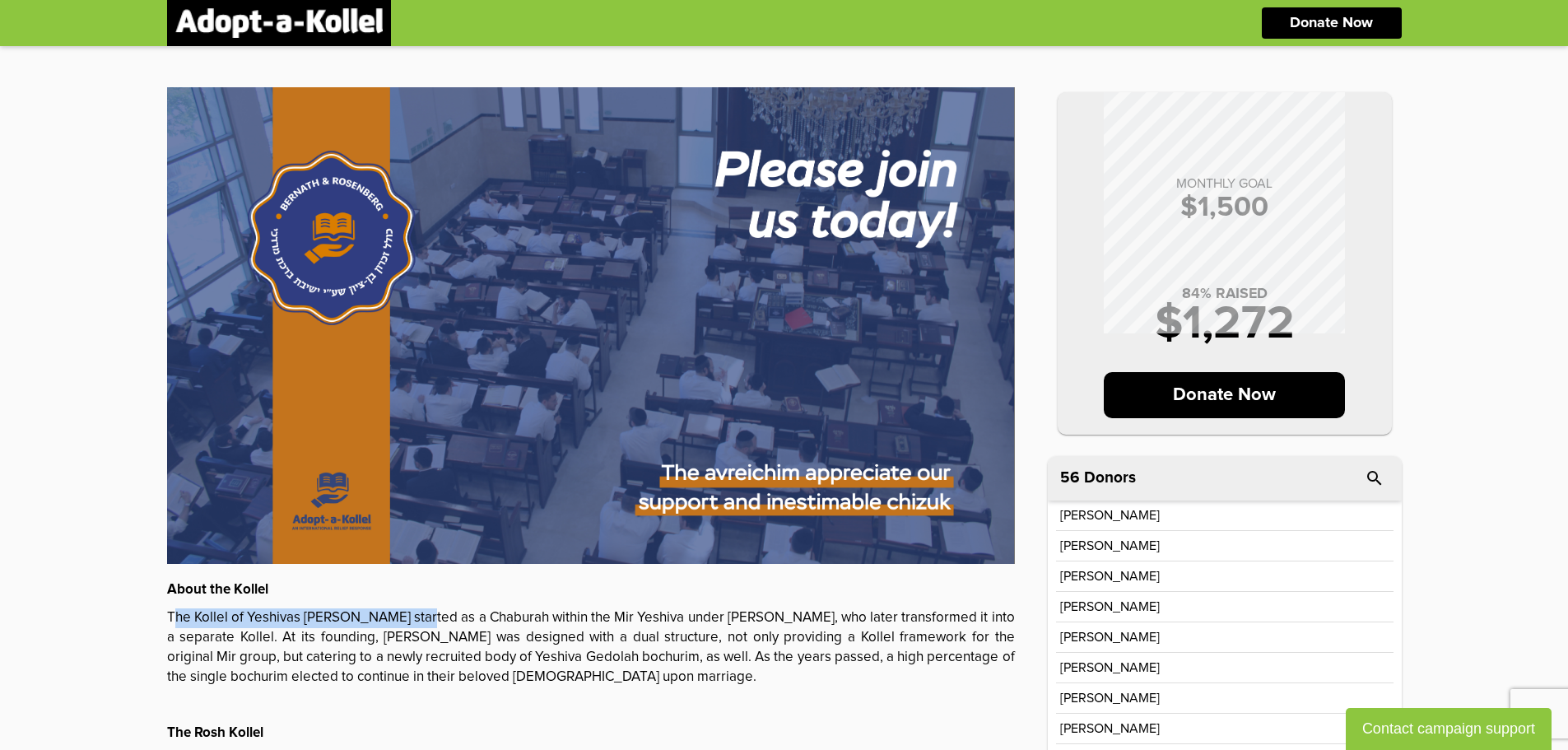
drag, startPoint x: 173, startPoint y: 613, endPoint x: 430, endPoint y: 615, distance: 257.0
click at [430, 614] on p "The Kollel of Yeshivas [PERSON_NAME] started as a Chaburah within the Mir Yeshi…" at bounding box center [590, 647] width 848 height 79
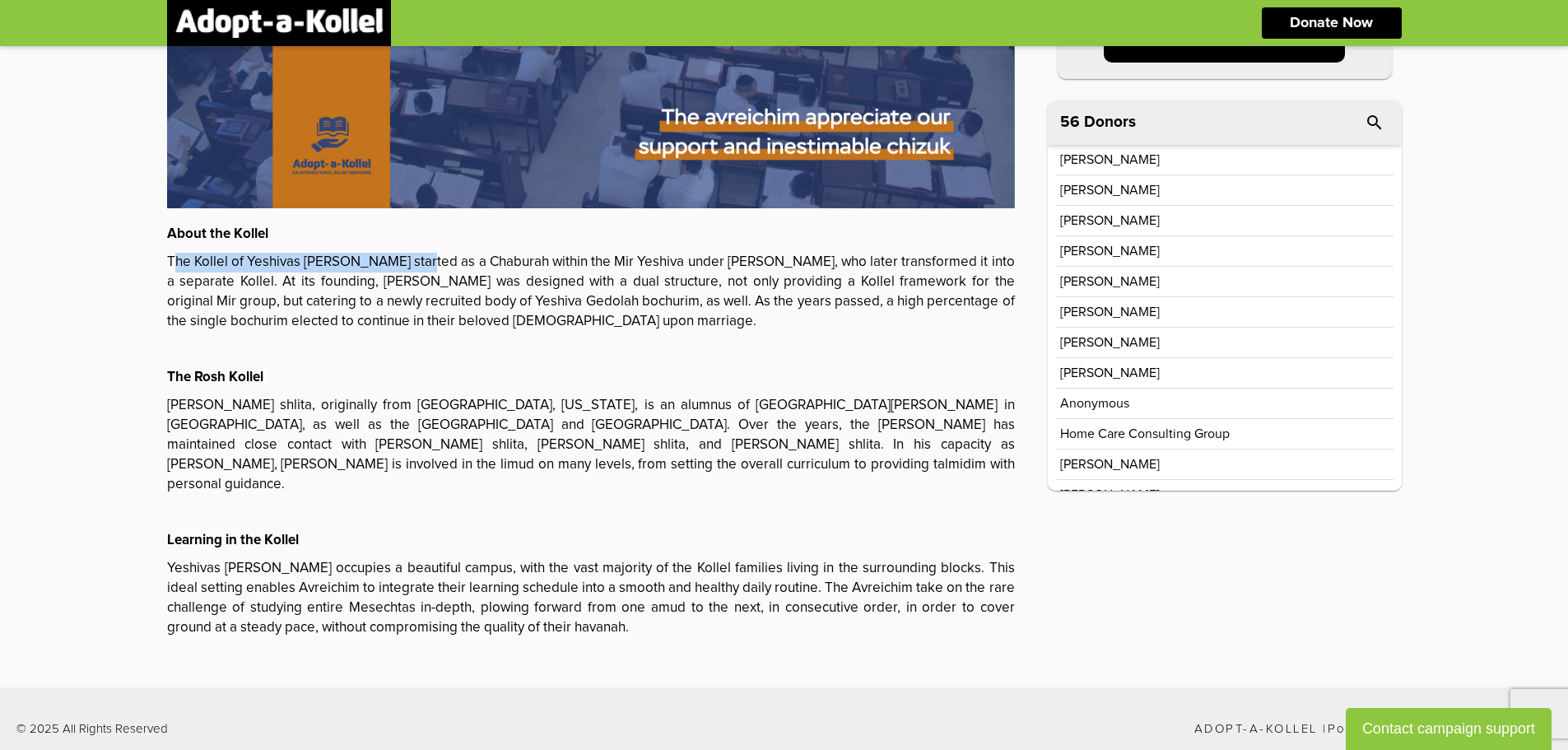
scroll to position [191, 0]
